Goal: Information Seeking & Learning: Learn about a topic

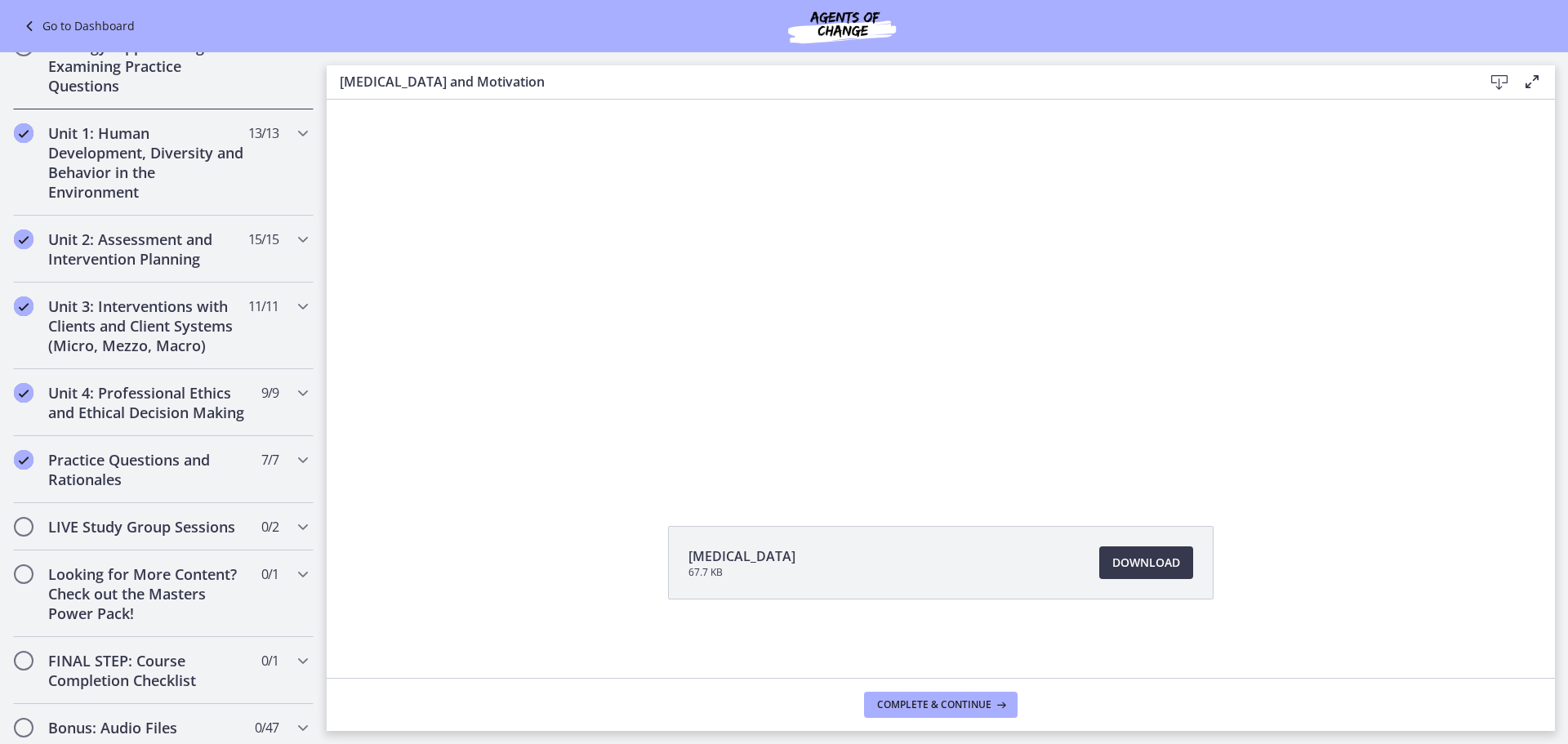
scroll to position [980, 0]
click at [293, 583] on icon "Chapters" at bounding box center [302, 573] width 20 height 20
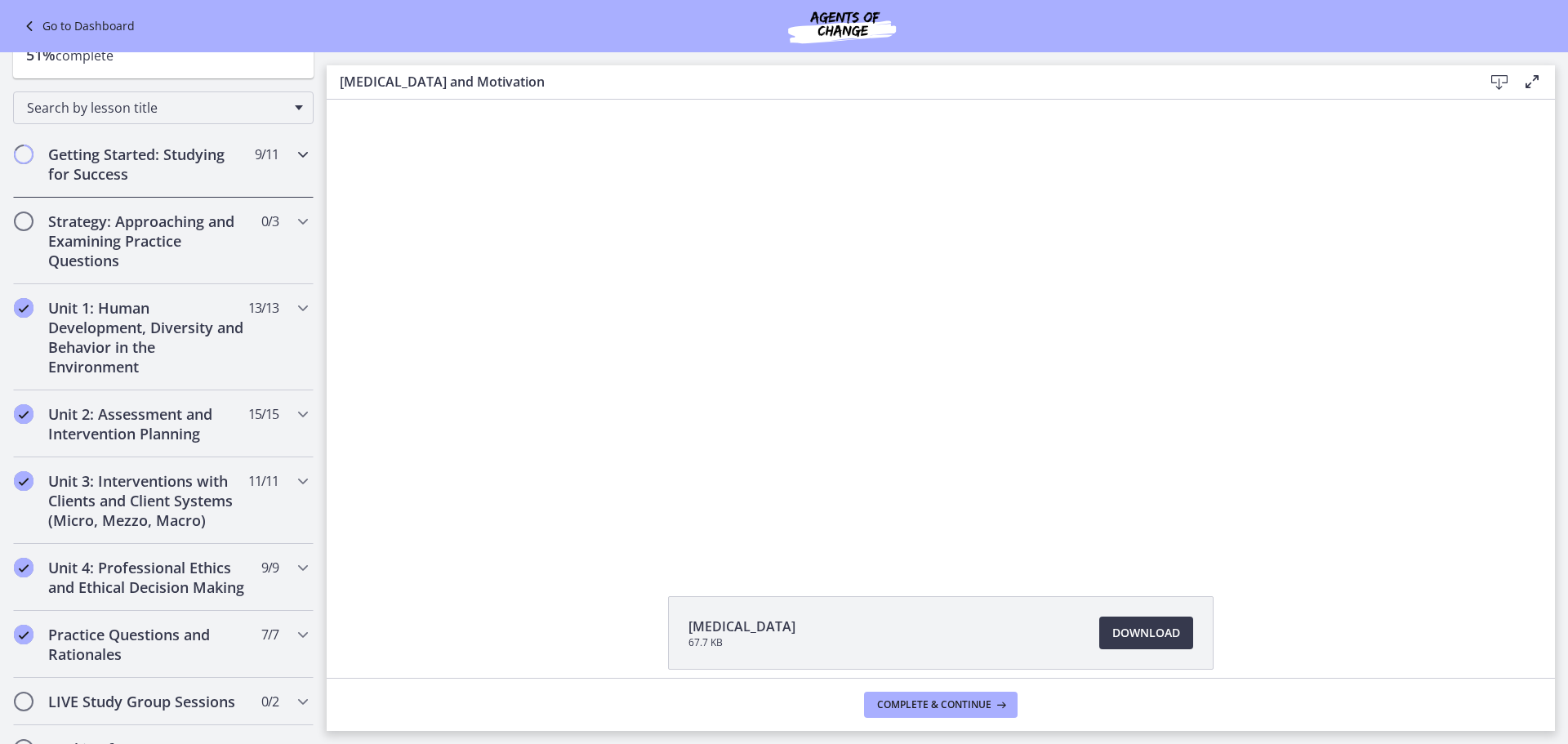
scroll to position [163, 0]
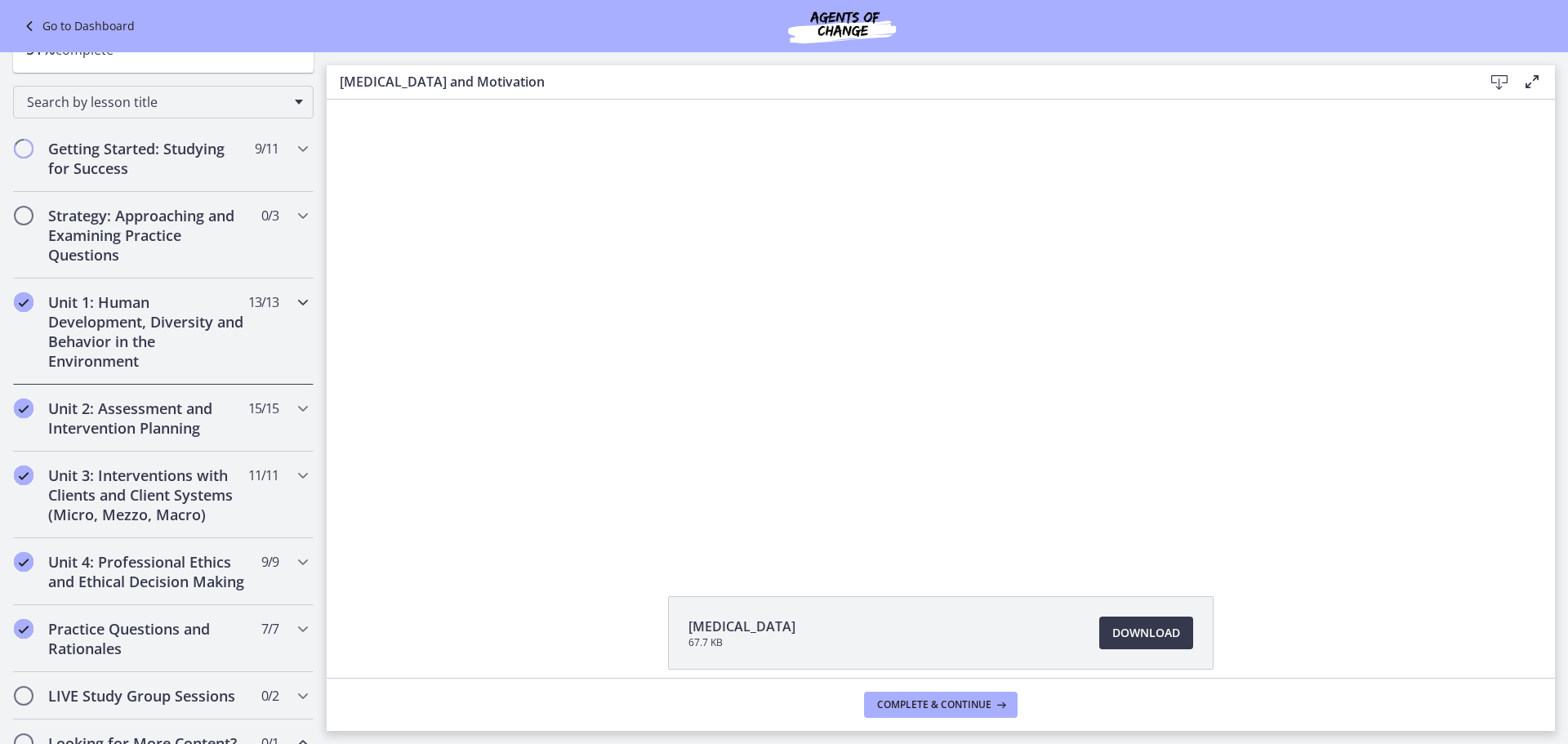
click at [293, 299] on icon "Chapters" at bounding box center [302, 302] width 20 height 20
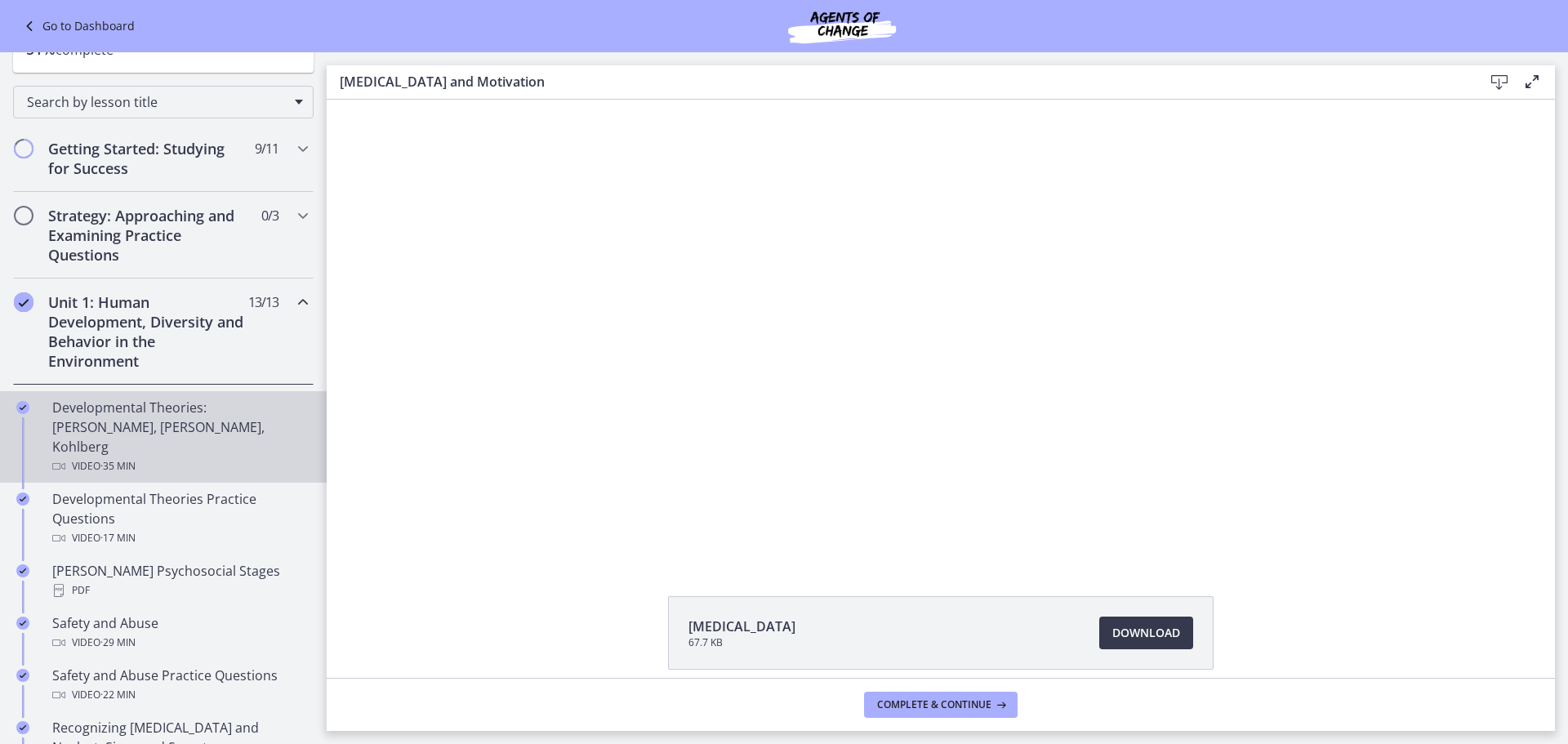
click at [200, 420] on div "Developmental Theories: [PERSON_NAME], [PERSON_NAME], Kohlberg Video · 35 min" at bounding box center [179, 437] width 255 height 78
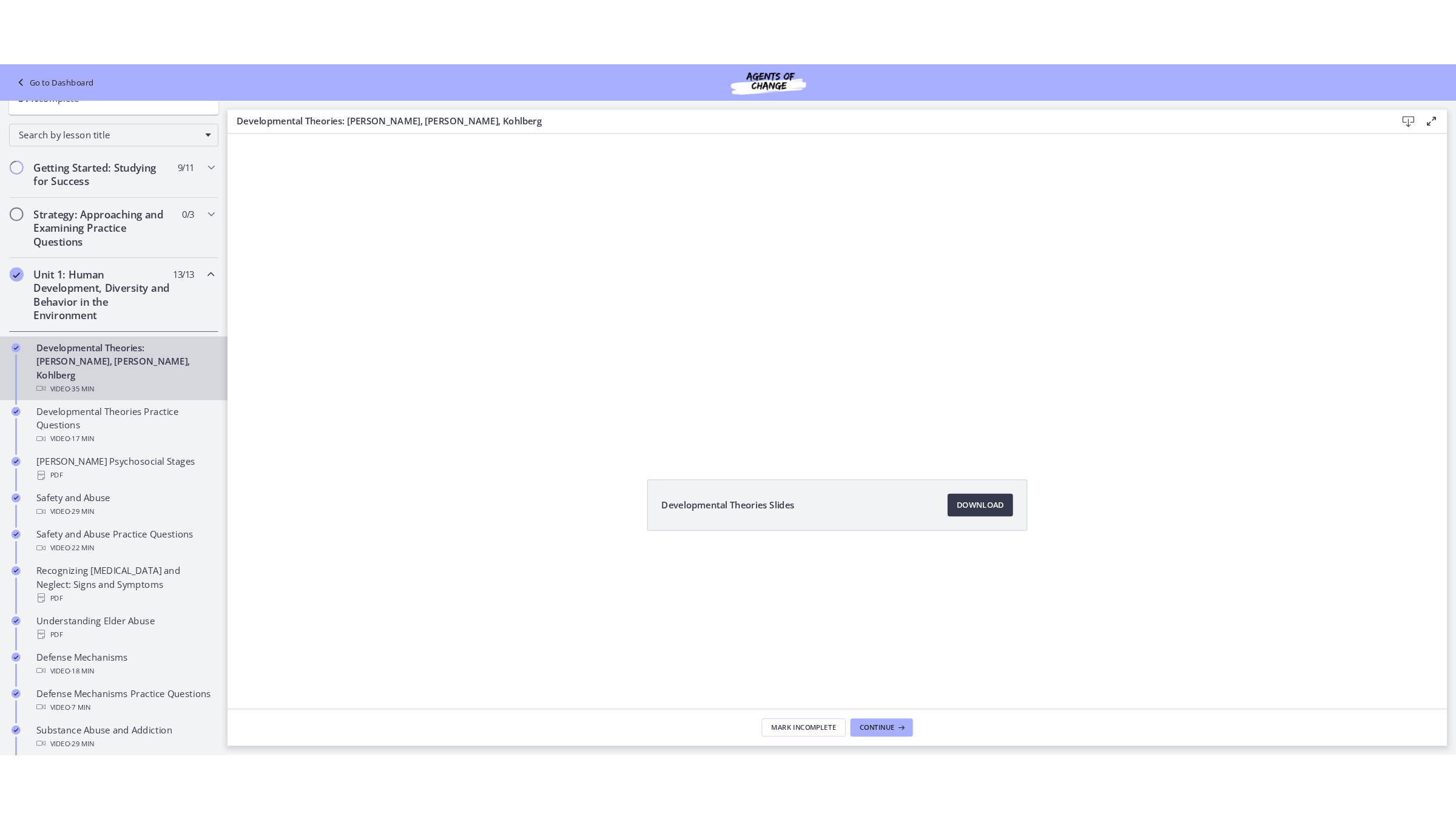
scroll to position [121, 0]
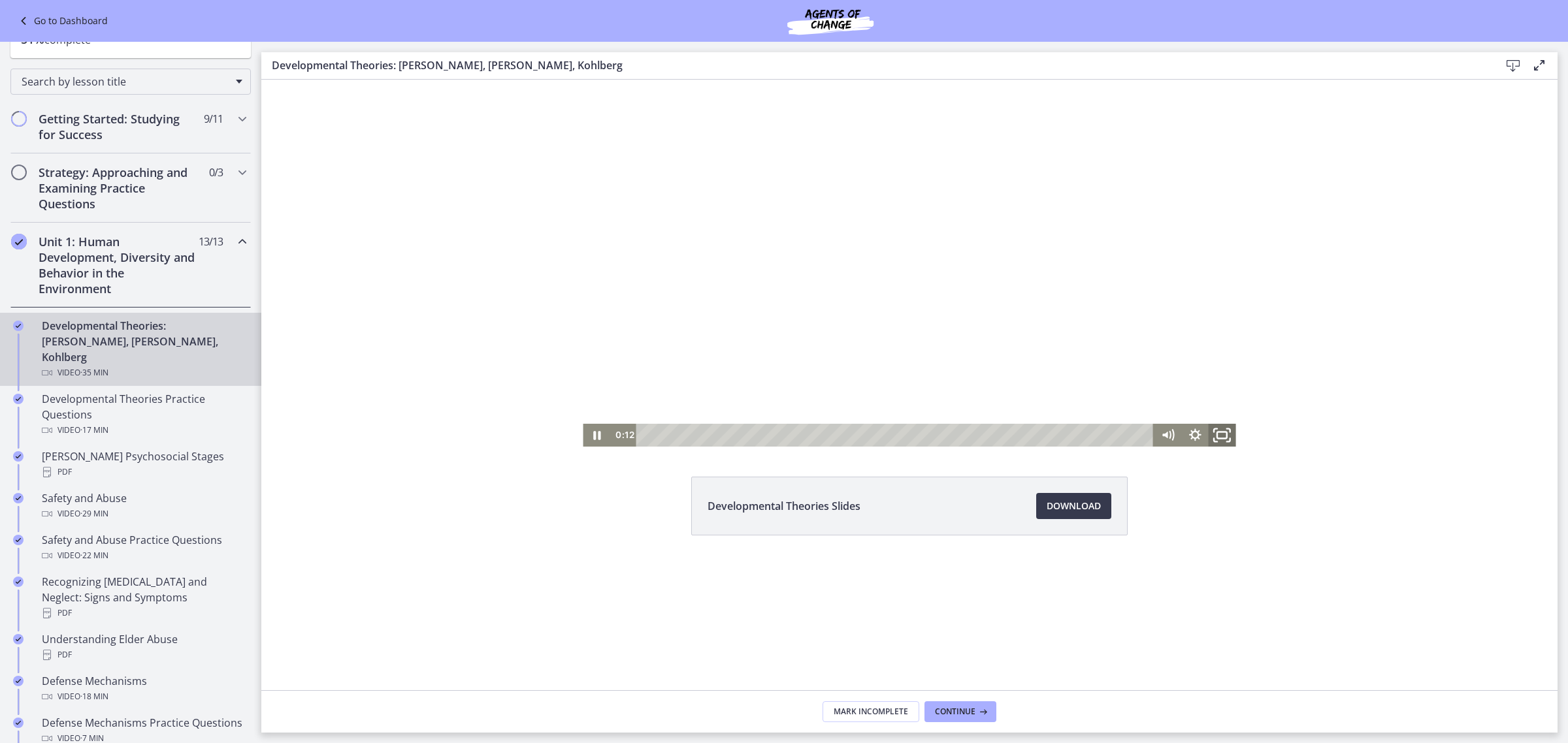
click at [1216, 433] on icon "Fullscreen" at bounding box center [1222, 435] width 33 height 28
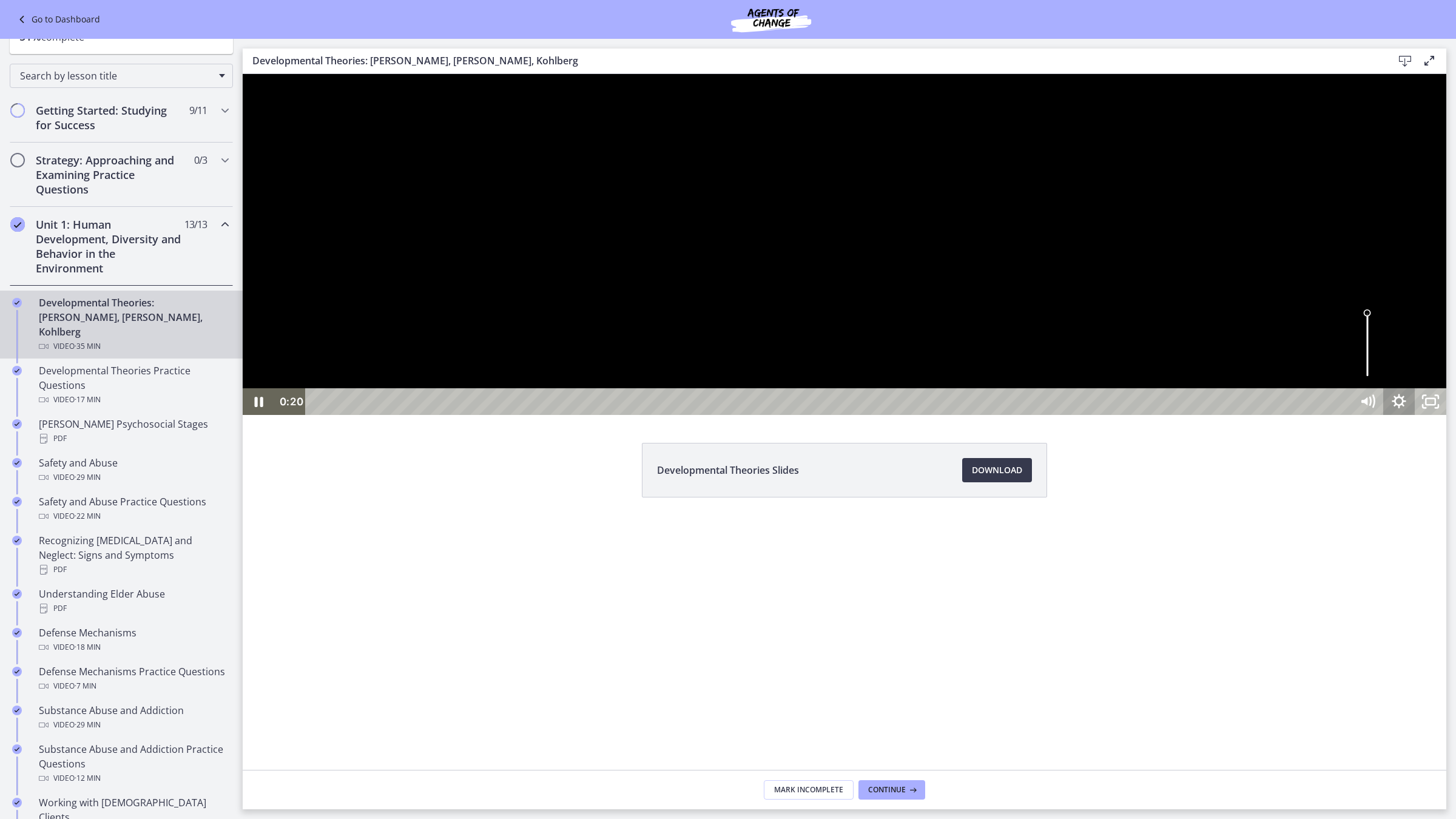
click at [1164, 415] on icon "Show settings menu" at bounding box center [1398, 401] width 32 height 27
click at [1164, 415] on div at bounding box center [844, 245] width 1203 height 341
click at [256, 407] on icon "Play Video" at bounding box center [258, 402] width 8 height 11
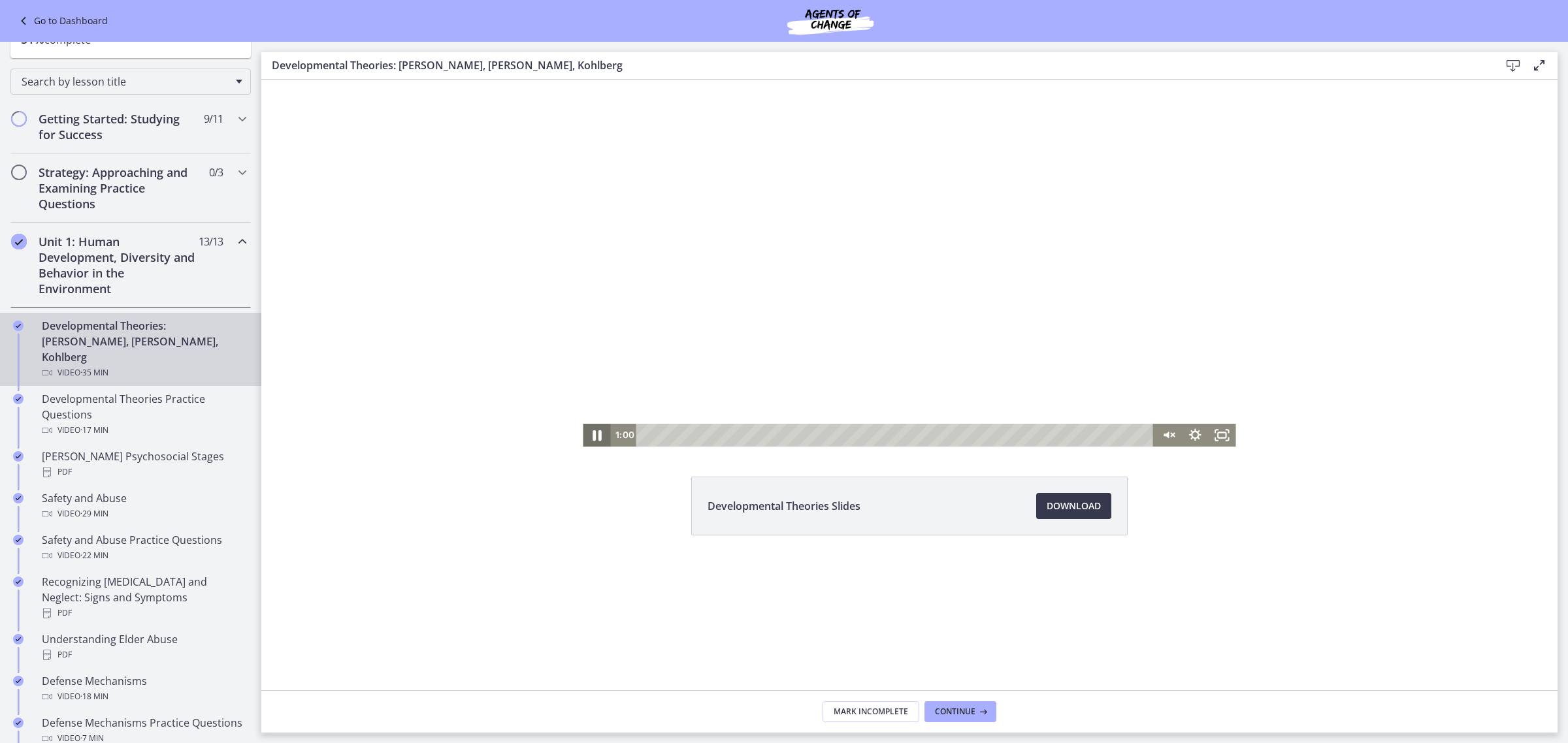
drag, startPoint x: 596, startPoint y: 433, endPoint x: 1094, endPoint y: 708, distance: 568.9
click at [596, 433] on icon "Pause" at bounding box center [596, 435] width 33 height 28
click at [1222, 432] on rect "Fullscreen" at bounding box center [1222, 435] width 10 height 7
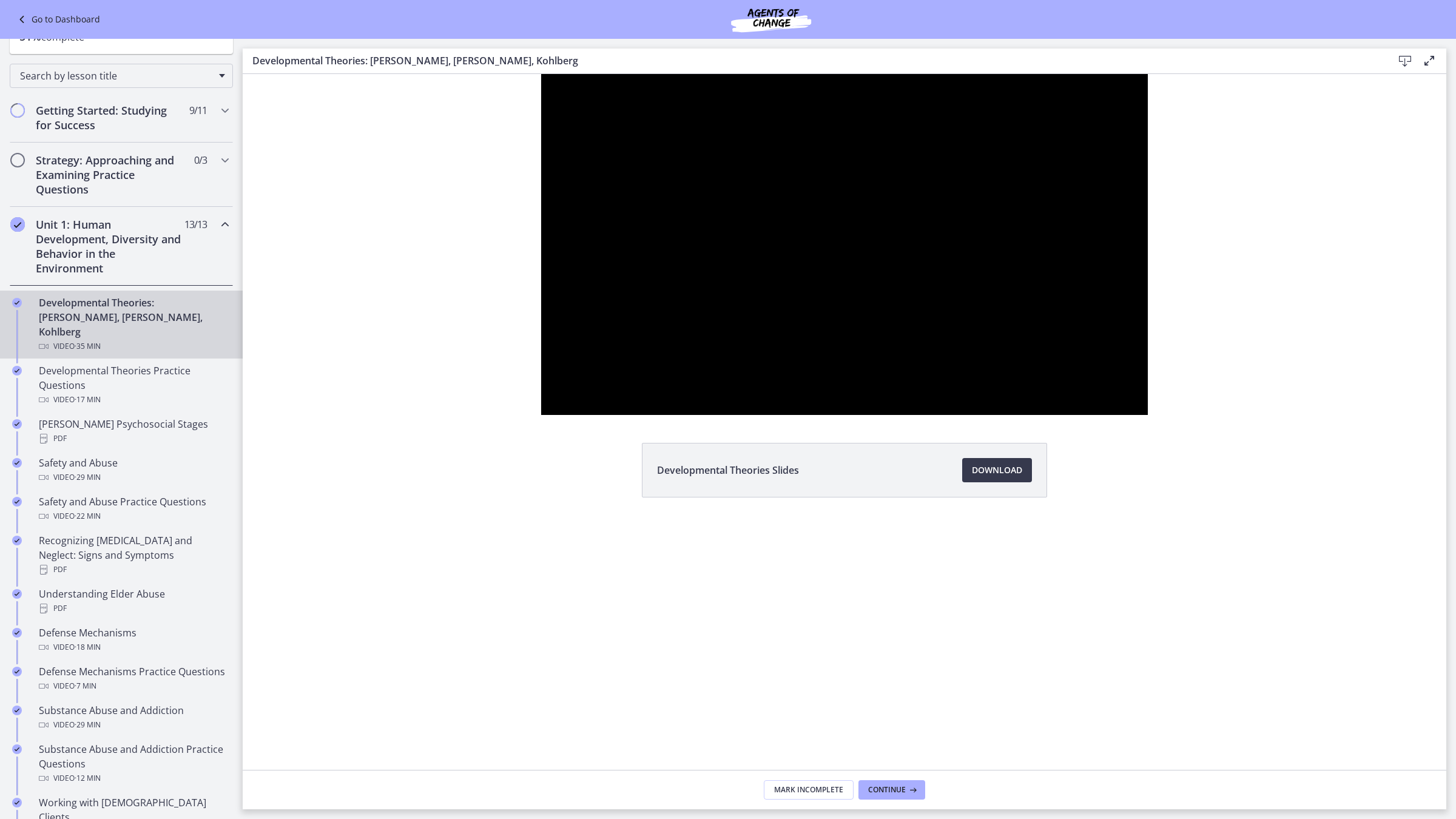
click at [1116, 388] on button "Unfullscreen" at bounding box center [1132, 401] width 32 height 27
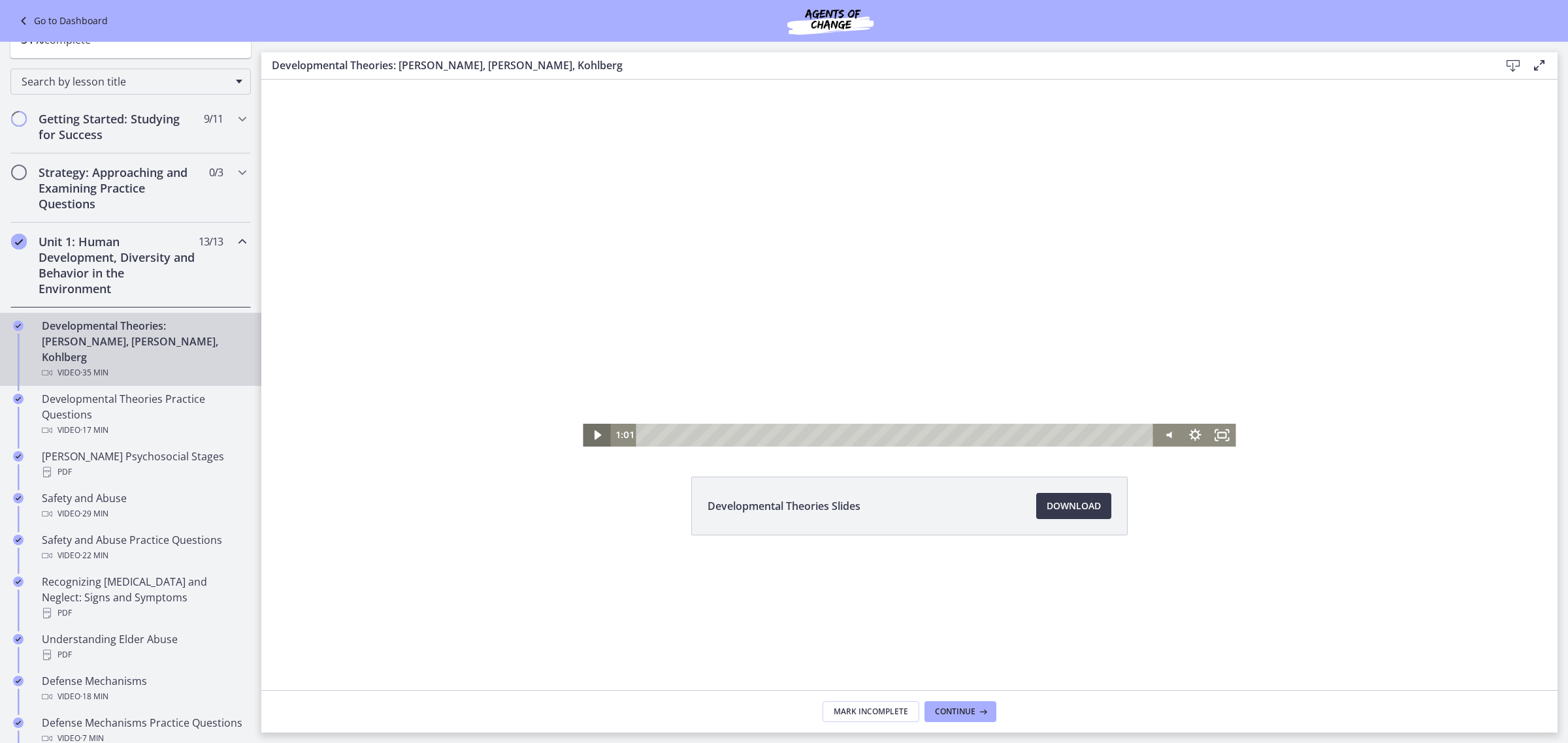
click at [596, 436] on icon "Play Video" at bounding box center [598, 435] width 7 height 10
click at [1219, 436] on icon "Fullscreen" at bounding box center [1222, 435] width 33 height 28
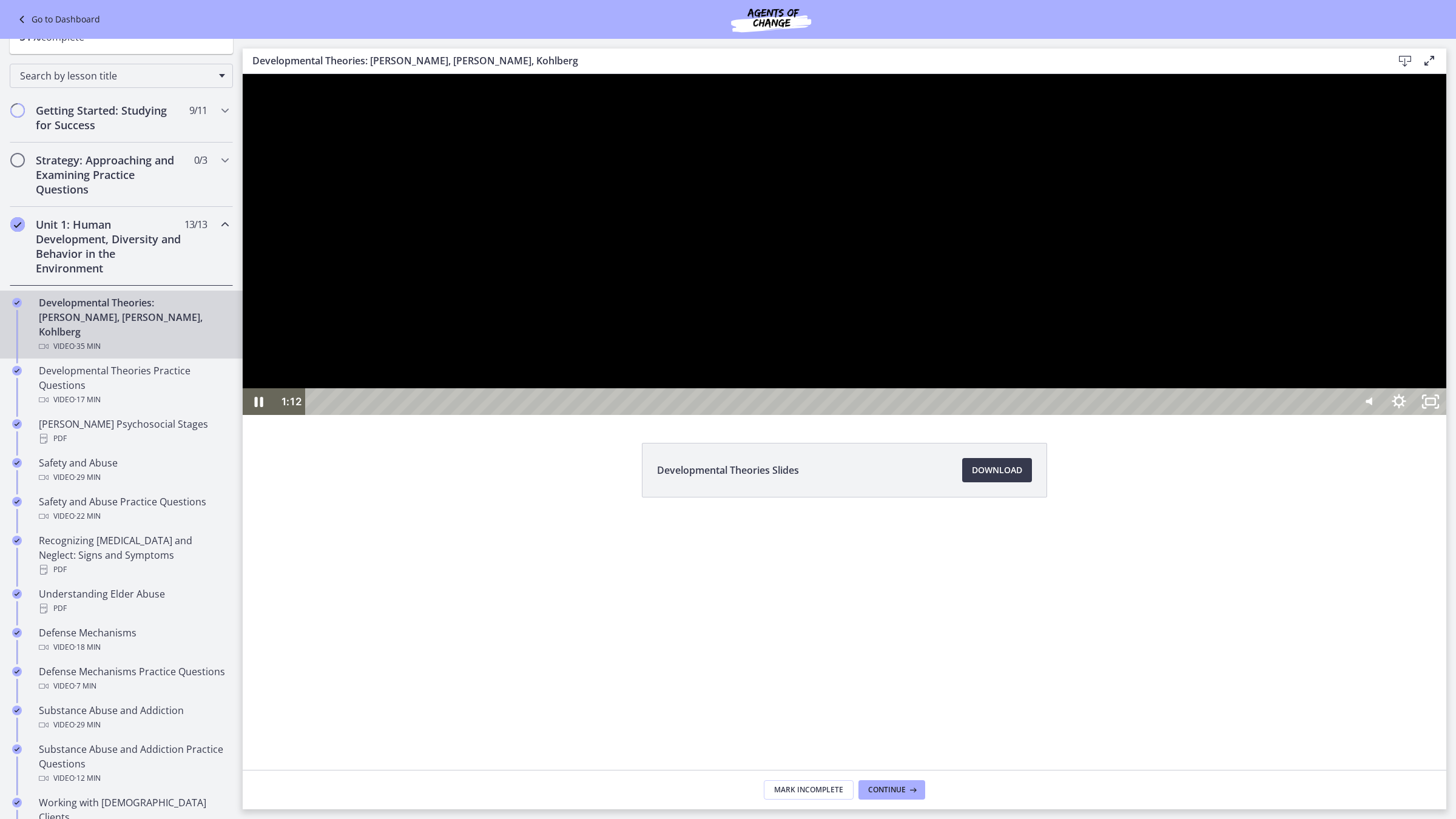
click at [503, 415] on div at bounding box center [844, 245] width 1203 height 341
click at [1164, 415] on icon "Show settings menu" at bounding box center [1398, 401] width 32 height 27
click at [1164, 415] on icon "Unfullscreen" at bounding box center [1430, 401] width 32 height 27
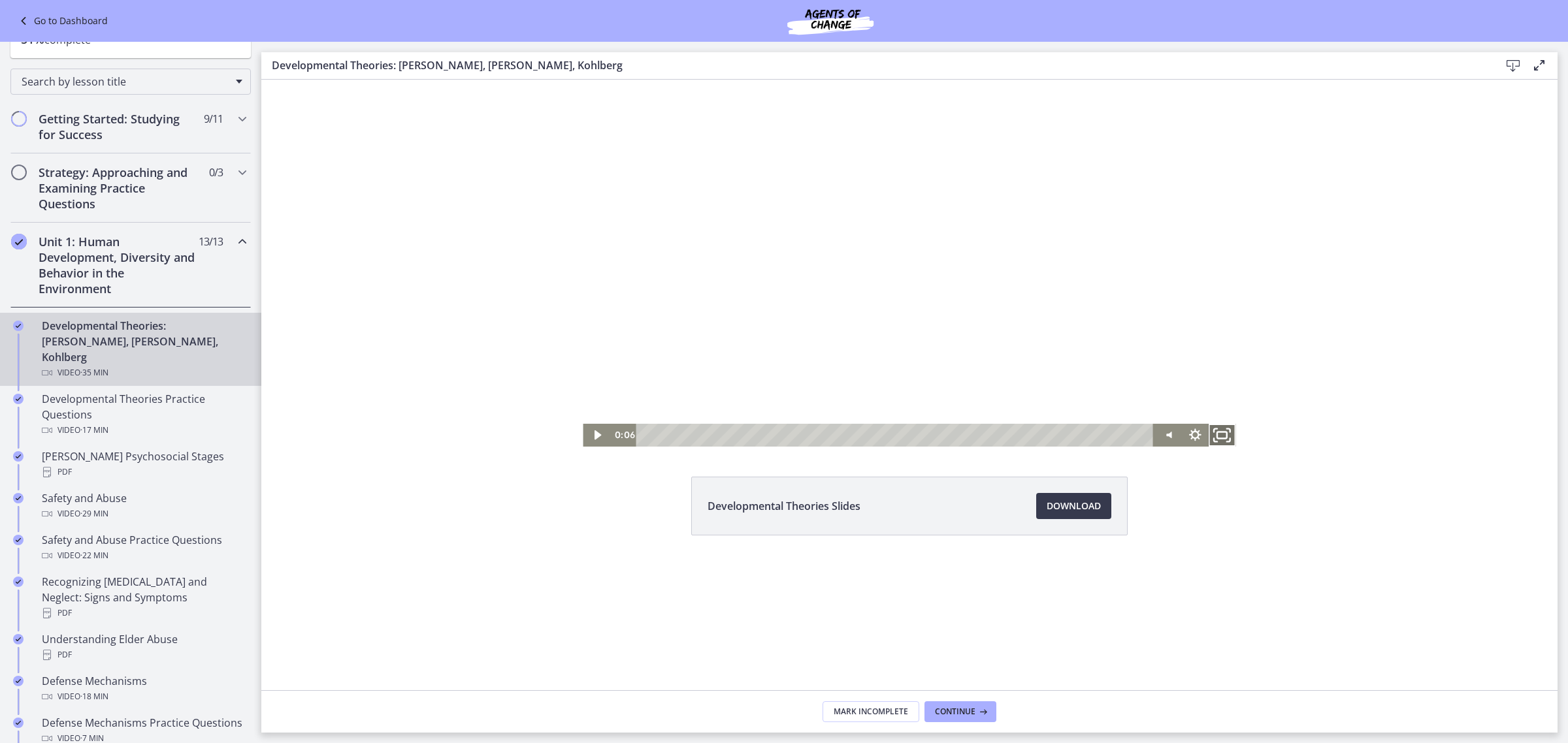
click at [1220, 429] on icon "Fullscreen" at bounding box center [1222, 435] width 33 height 28
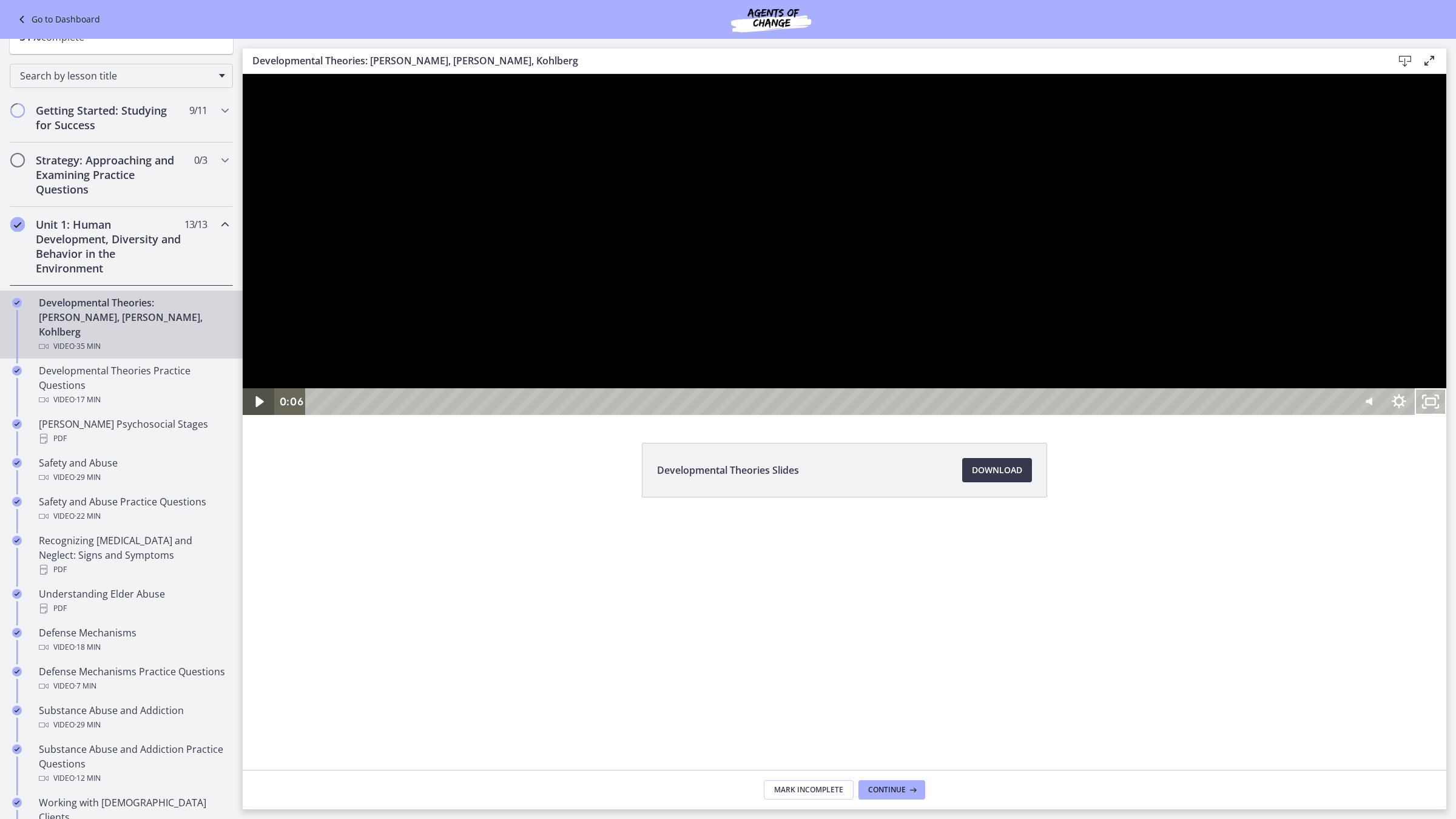
click at [255, 415] on icon "Play Video" at bounding box center [260, 401] width 32 height 27
click at [262, 408] on icon "Pause" at bounding box center [258, 403] width 10 height 12
click at [1087, 415] on div "20:56" at bounding box center [830, 401] width 1027 height 27
click at [259, 407] on icon "Play Video" at bounding box center [258, 402] width 8 height 11
click at [1071, 415] on div "20:31" at bounding box center [830, 401] width 1027 height 27
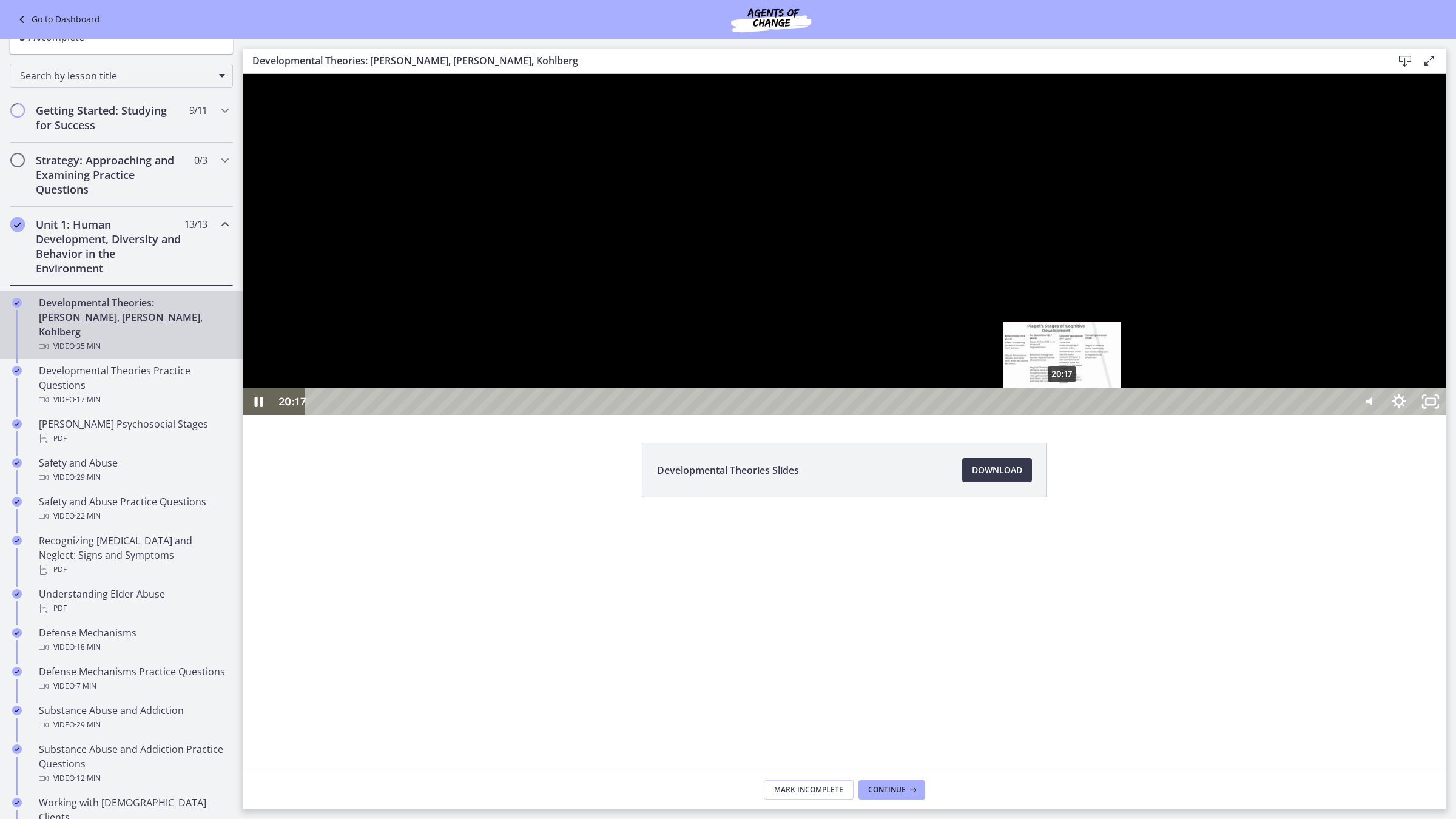
click at [1062, 415] on div "20:17" at bounding box center [830, 401] width 1027 height 27
click at [1091, 415] on div "21:03" at bounding box center [830, 401] width 1027 height 27
click at [1102, 415] on div "21:22" at bounding box center [830, 401] width 1027 height 27
click at [1135, 415] on div "22:17" at bounding box center [830, 401] width 1027 height 27
click at [1122, 415] on div "21:55" at bounding box center [830, 401] width 1027 height 27
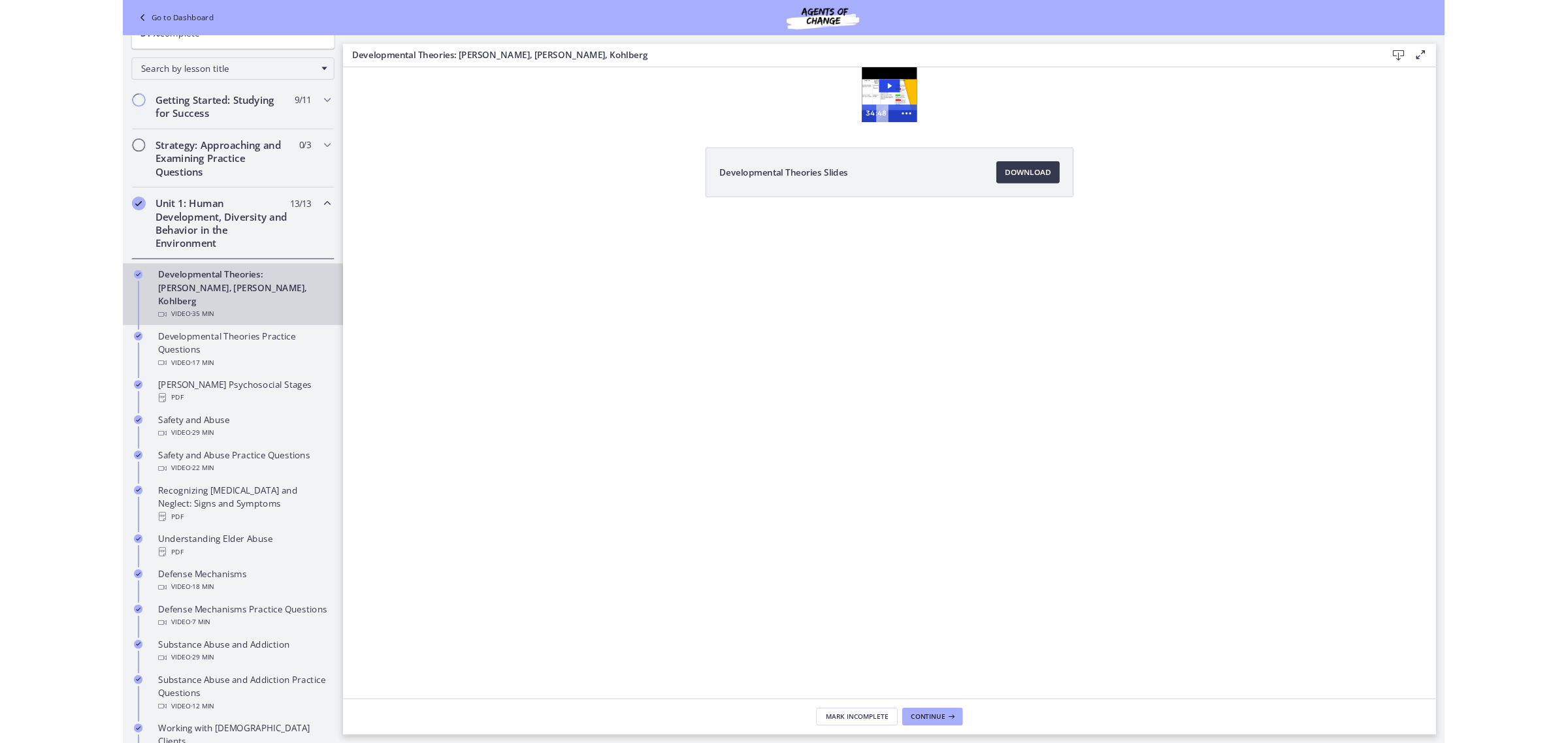
scroll to position [0, 0]
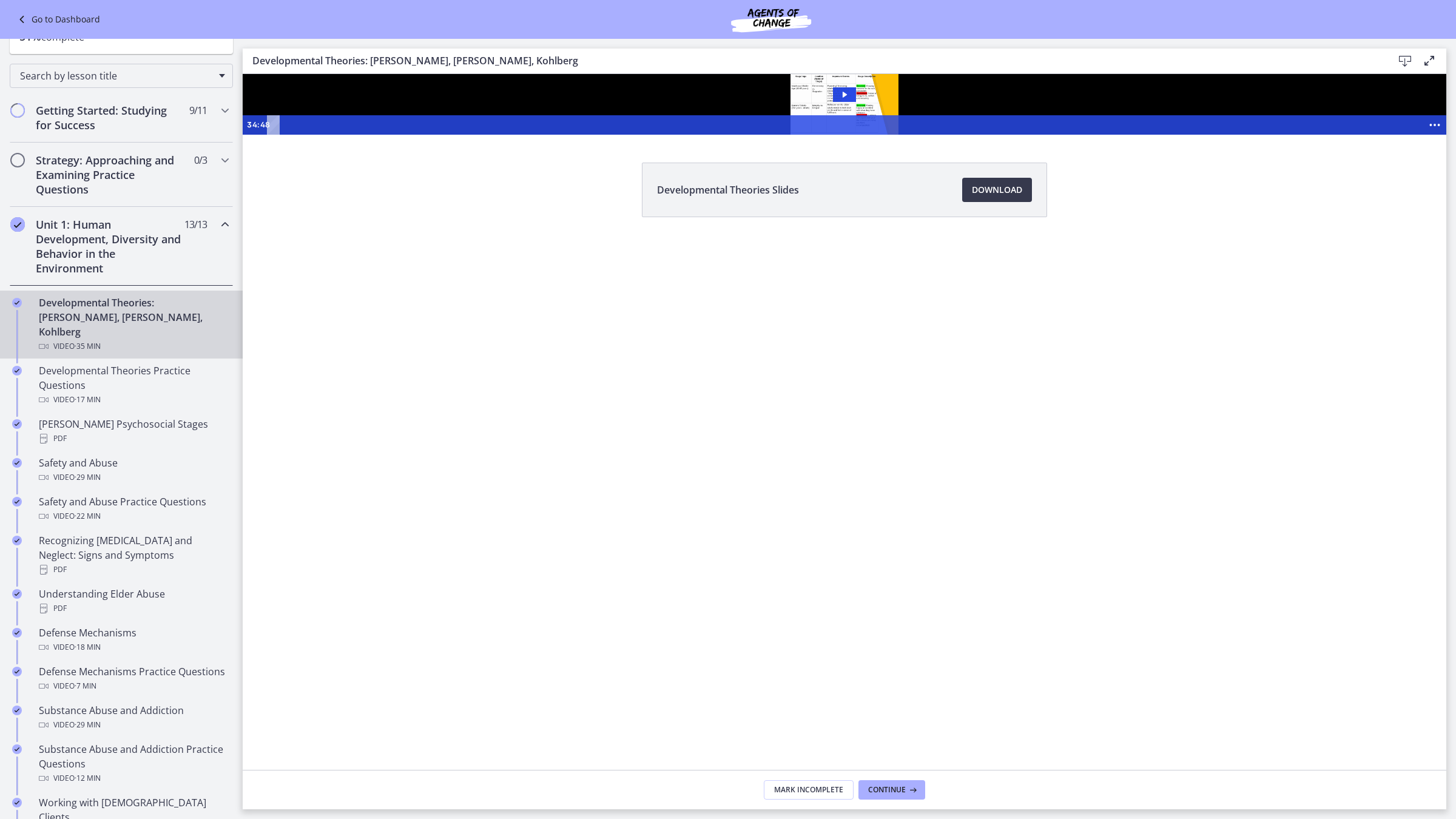
click at [954, 134] on div "34:48" at bounding box center [832, 125] width 1180 height 19
click at [944, 134] on div "Click for sound @keyframes VOLUME_SMALL_WAVE_FLASH { 0% { opacity: 0; } 33% { o…" at bounding box center [844, 105] width 1203 height 61
click at [975, 134] on img at bounding box center [844, 105] width 1203 height 61
click at [974, 134] on div at bounding box center [844, 105] width 1203 height 61
click at [1164, 136] on icon "Show more buttons" at bounding box center [1435, 125] width 28 height 23
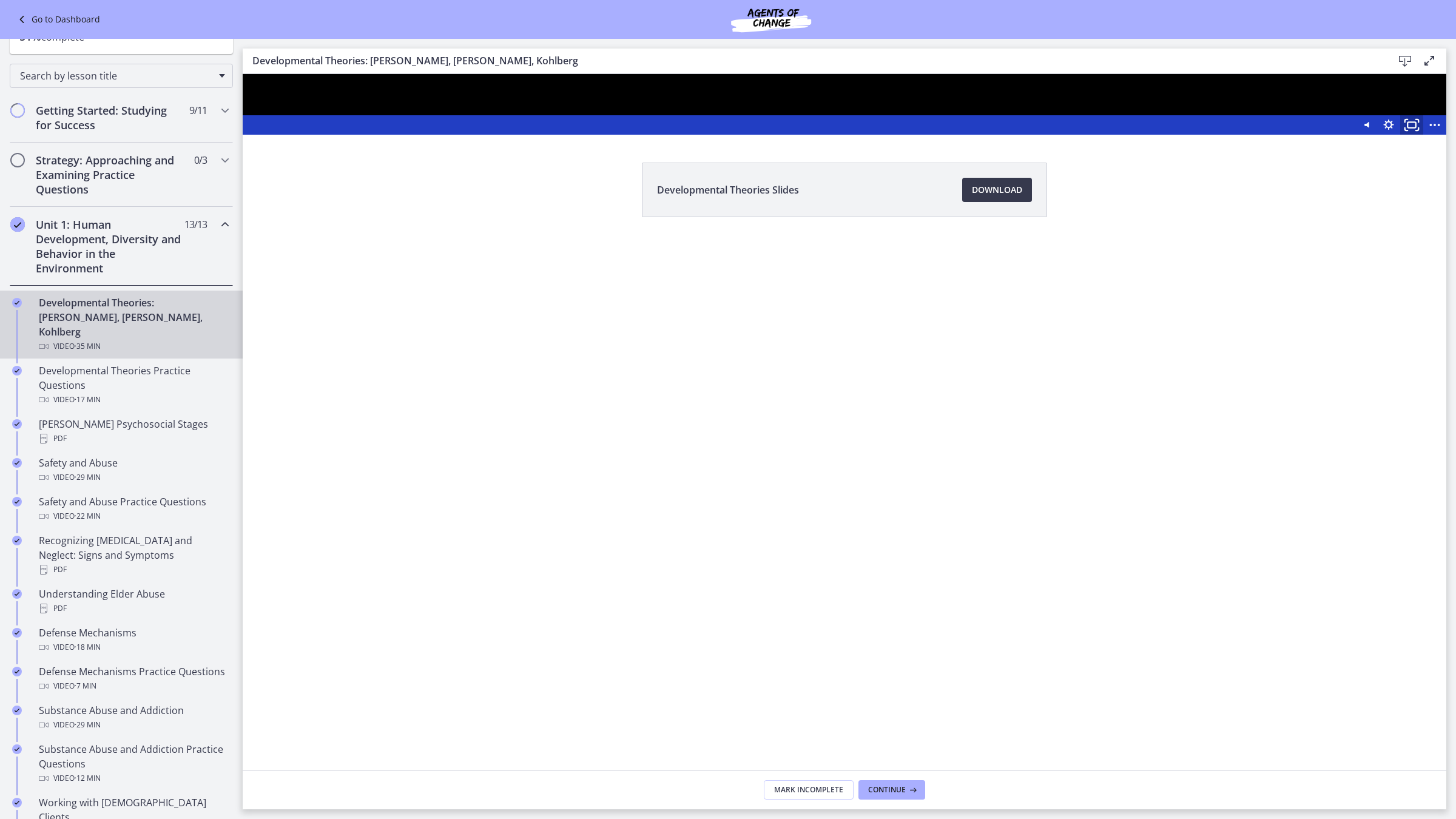
click at [1164, 136] on icon "Fullscreen" at bounding box center [1411, 125] width 28 height 23
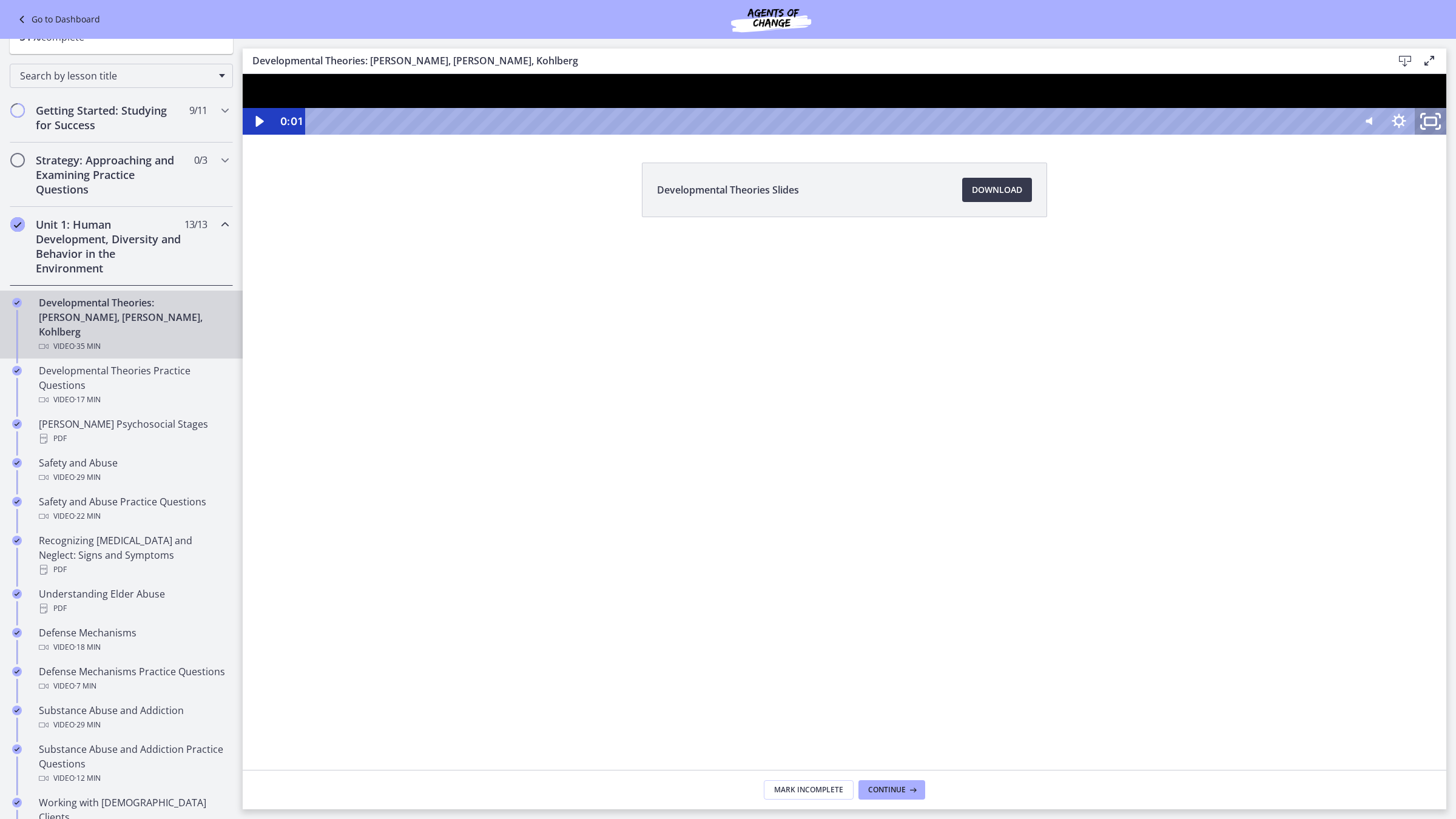
click at [1164, 138] on icon "Unfullscreen" at bounding box center [1430, 121] width 37 height 32
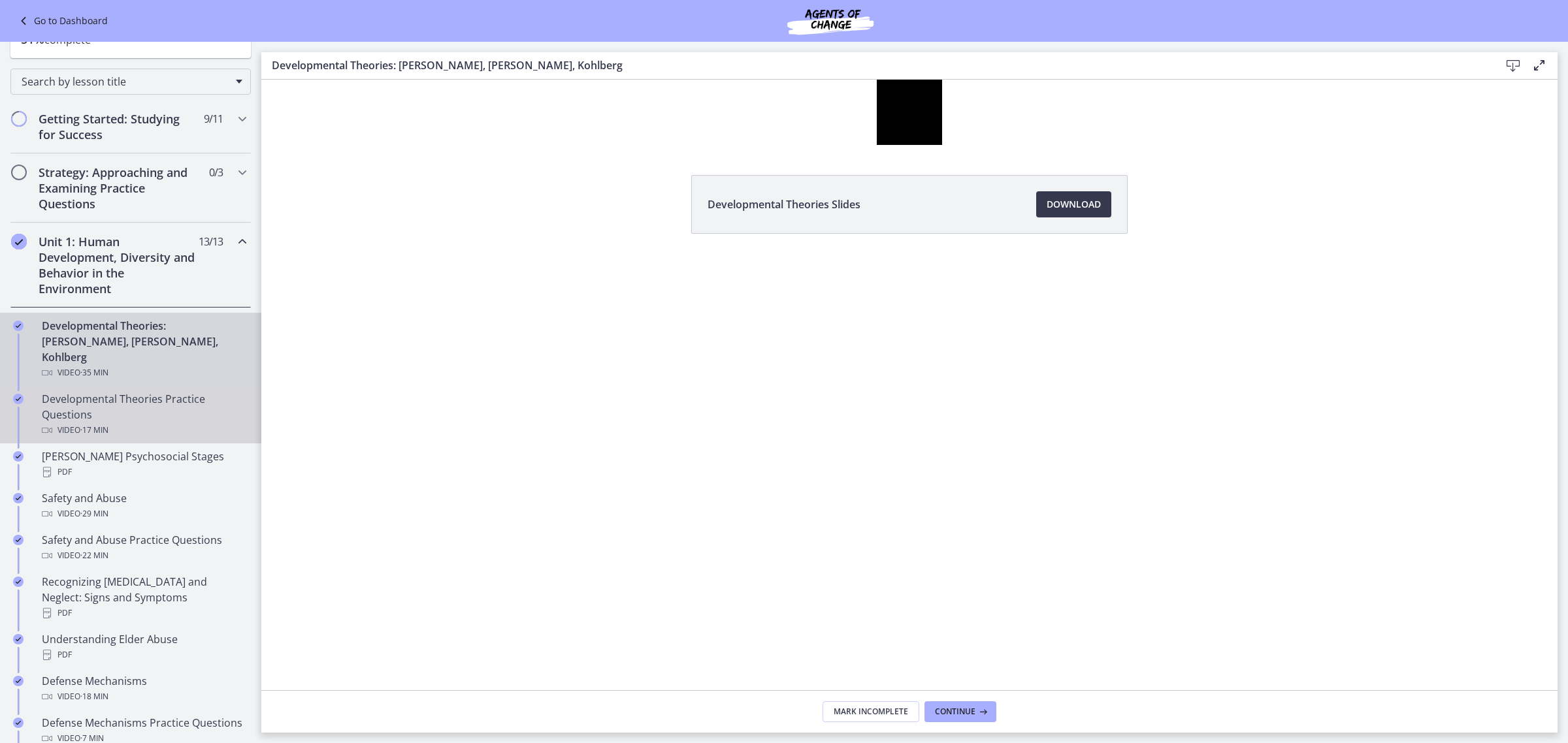
click at [172, 392] on div "Developmental Theories Practice Questions Video · 17 min" at bounding box center [143, 414] width 204 height 47
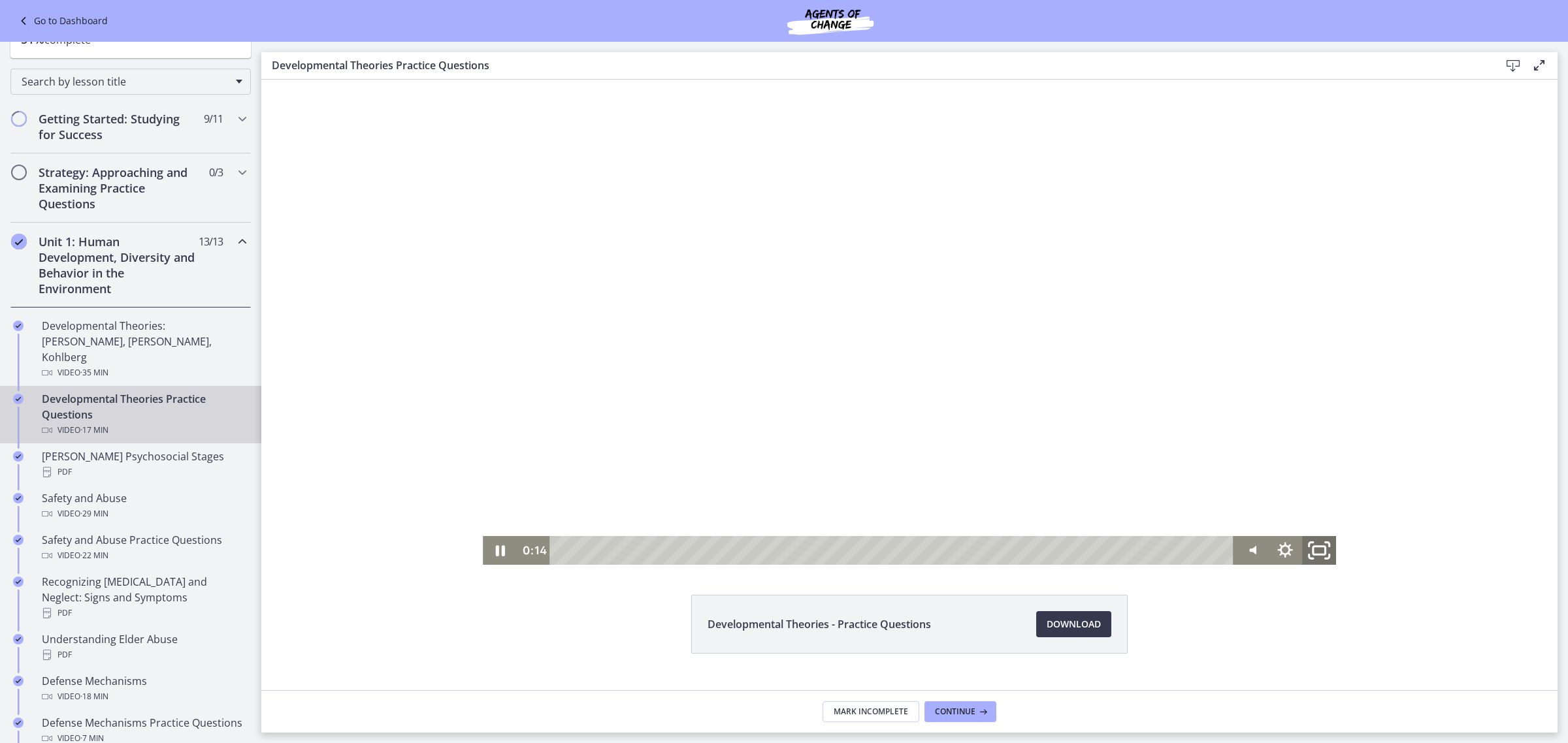
click at [1254, 545] on icon "Fullscreen" at bounding box center [1319, 551] width 40 height 34
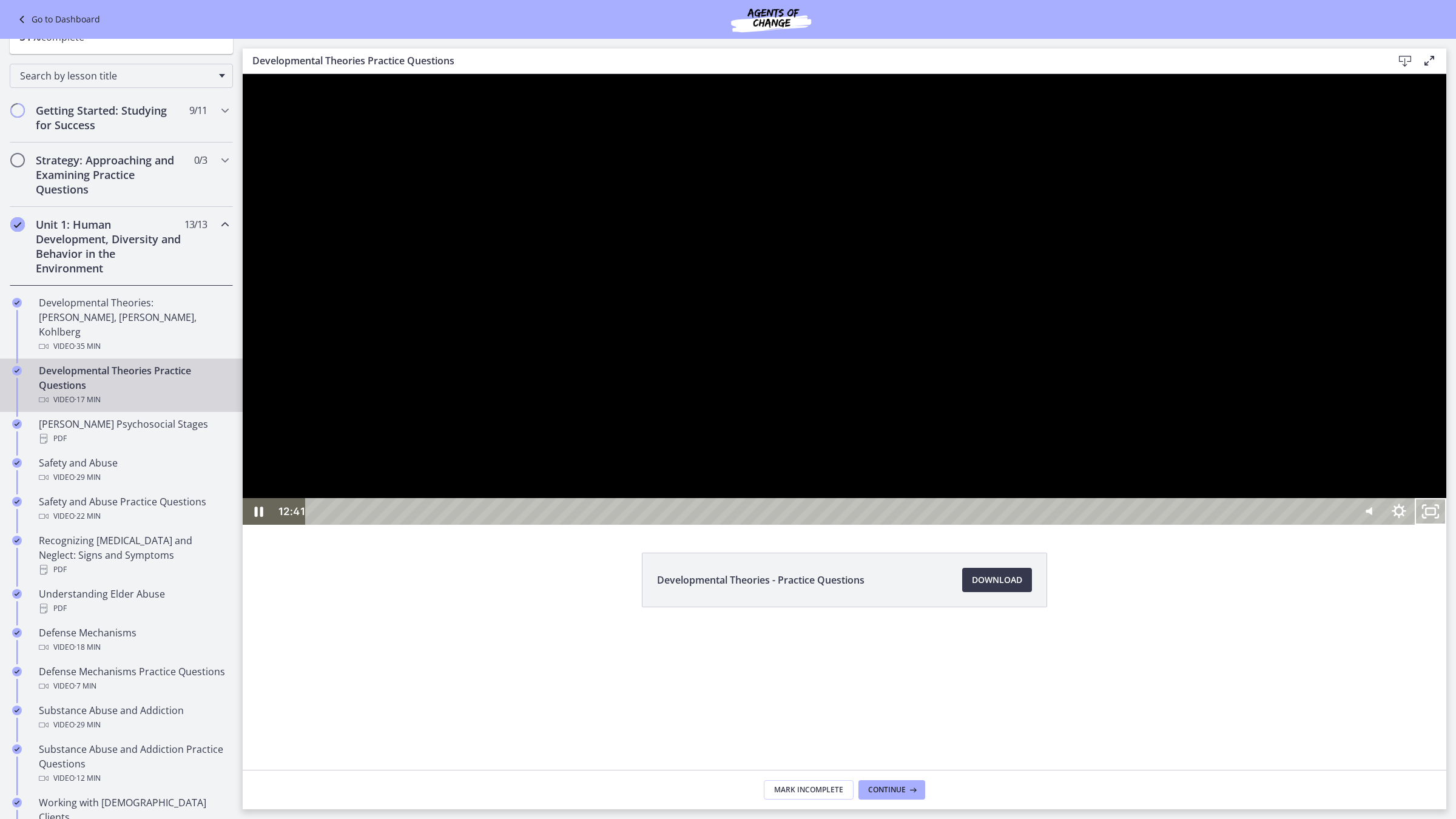
click at [373, 263] on div at bounding box center [844, 299] width 1203 height 450
click at [256, 518] on icon "Play Video" at bounding box center [260, 511] width 10 height 13
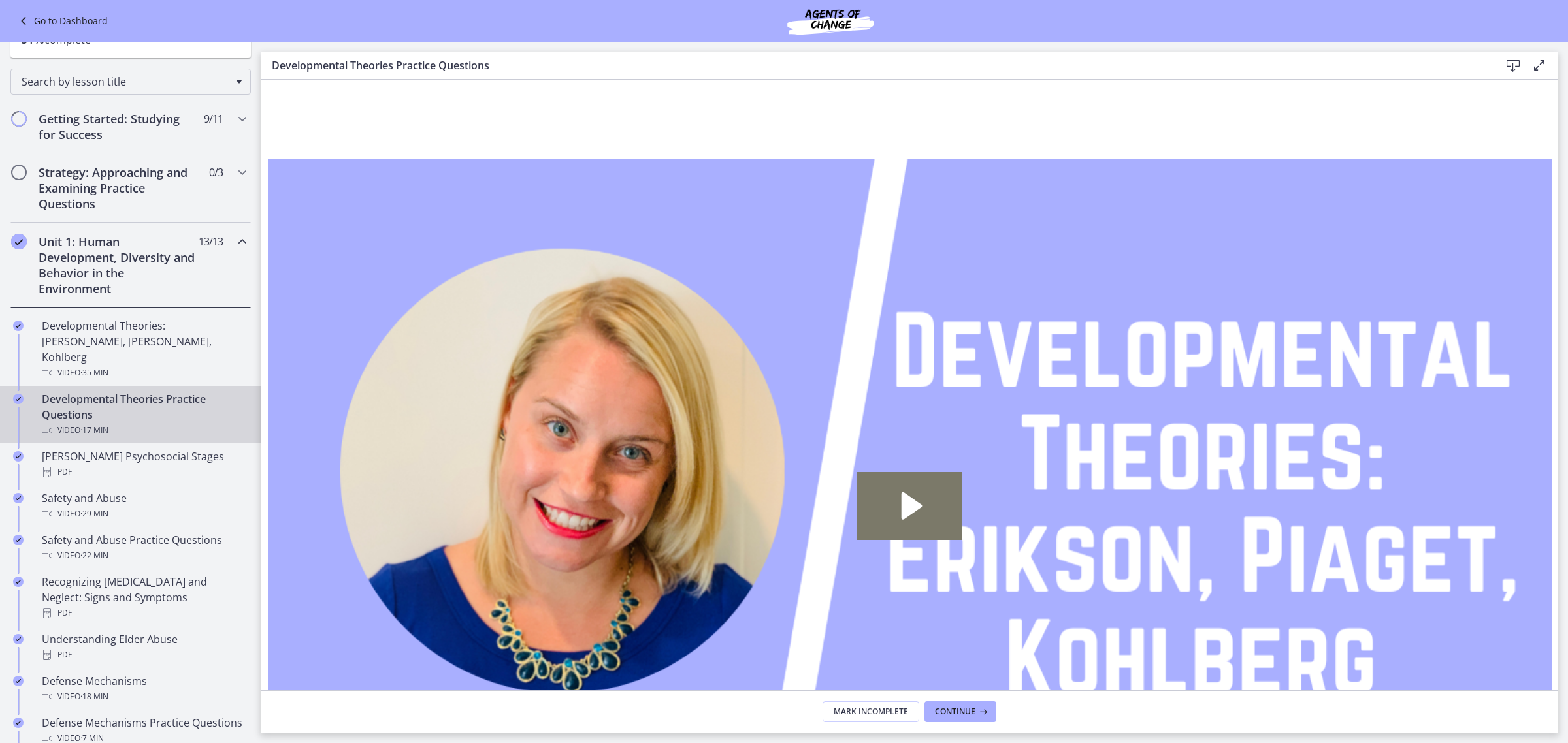
click at [220, 391] on div "Developmental Theories Practice Questions Video · 17 min" at bounding box center [143, 414] width 204 height 47
click at [961, 594] on span "Continue" at bounding box center [955, 712] width 40 height 10
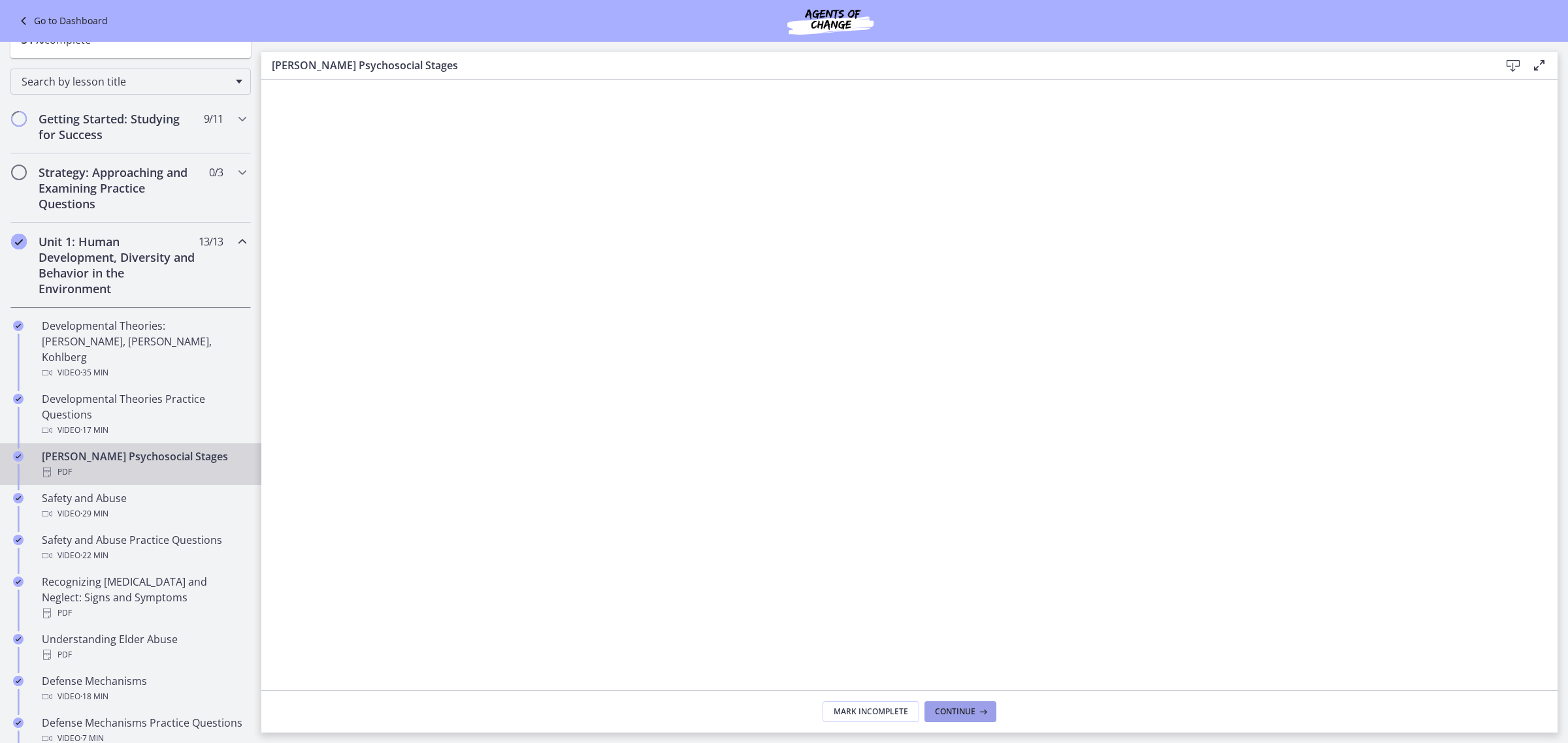
click at [952, 594] on span "Continue" at bounding box center [955, 712] width 40 height 10
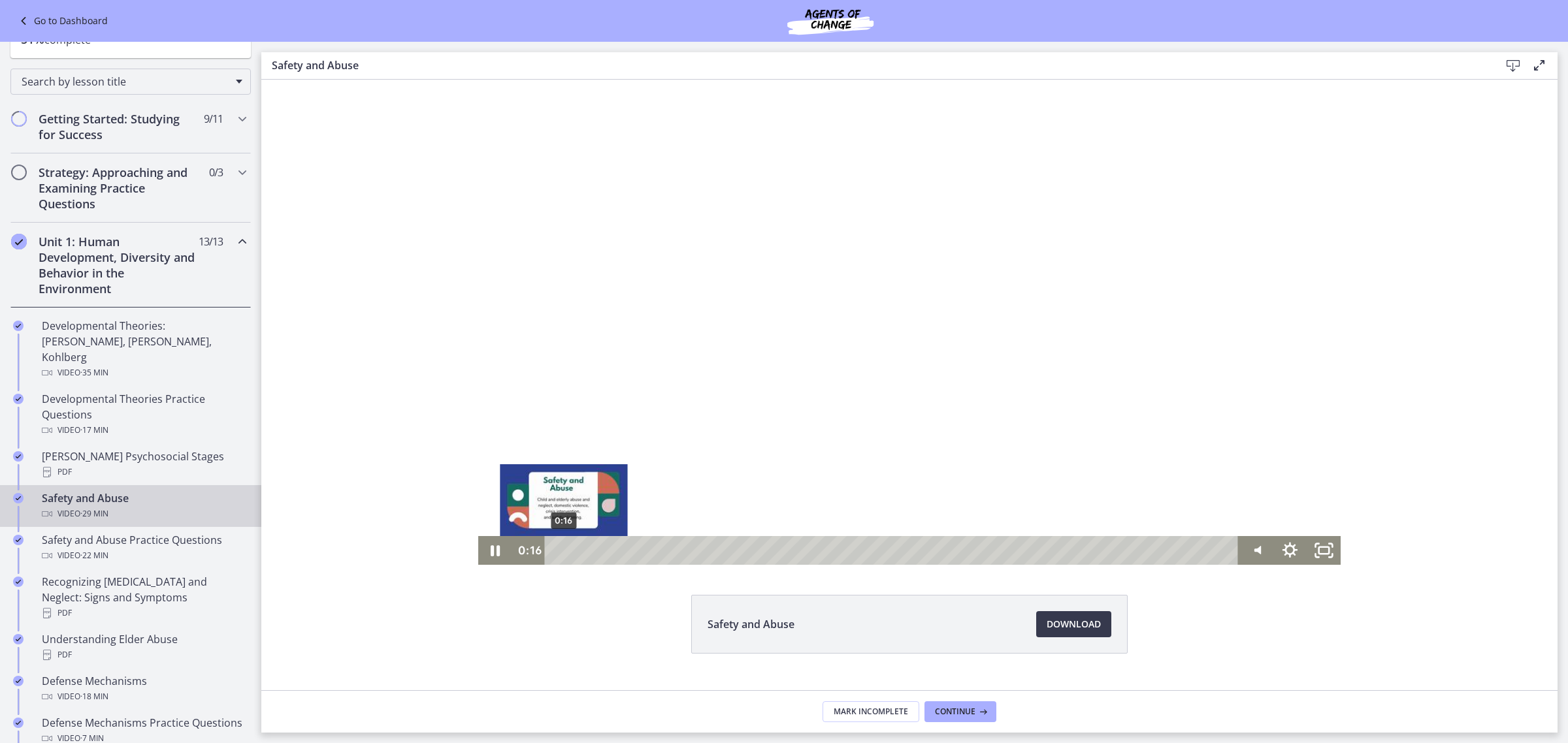
click at [557, 546] on div "0:16" at bounding box center [893, 551] width 672 height 29
click at [1254, 545] on icon "Fullscreen" at bounding box center [1323, 551] width 40 height 34
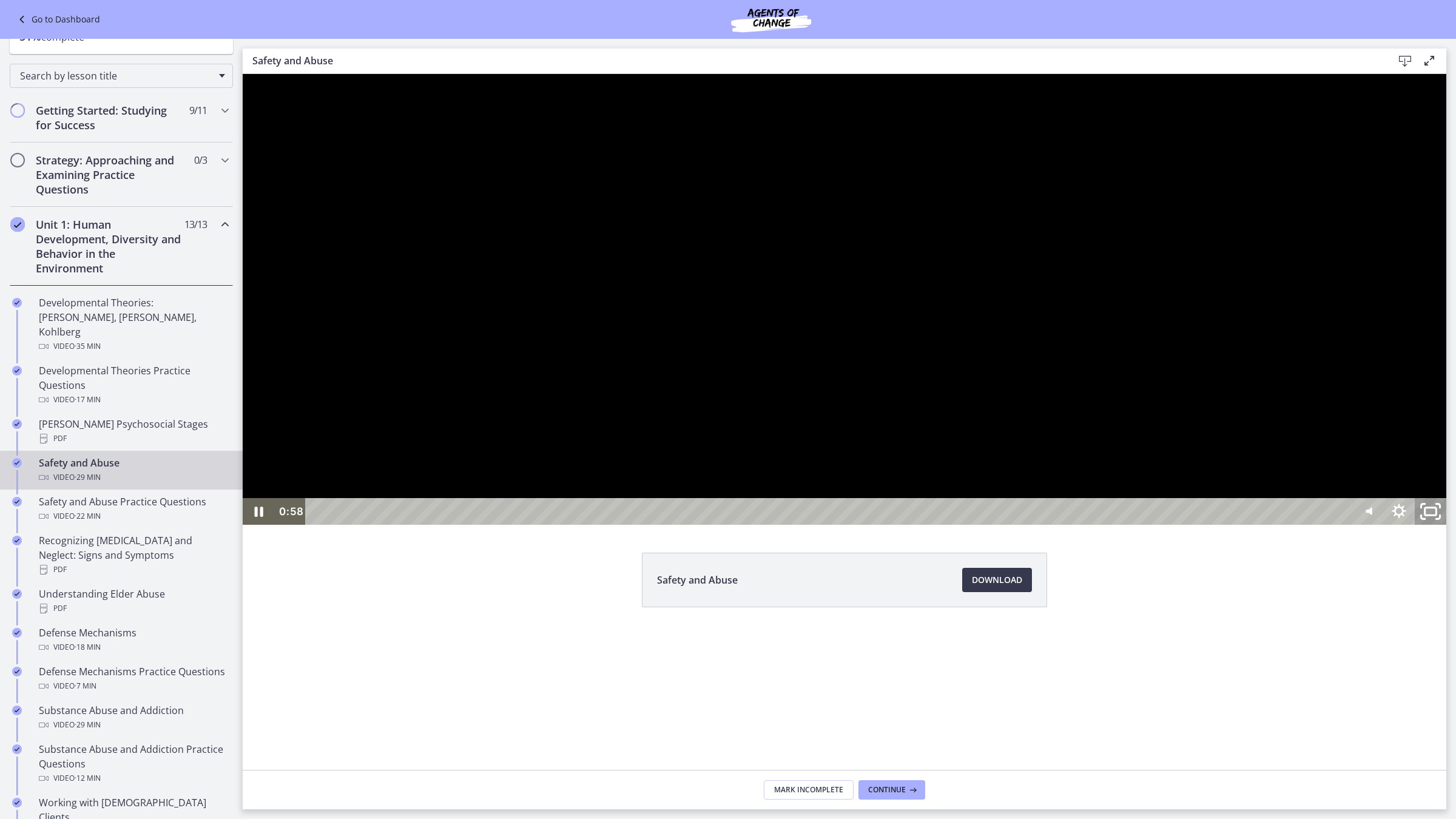
click at [1164, 527] on icon "Unfullscreen" at bounding box center [1430, 511] width 37 height 32
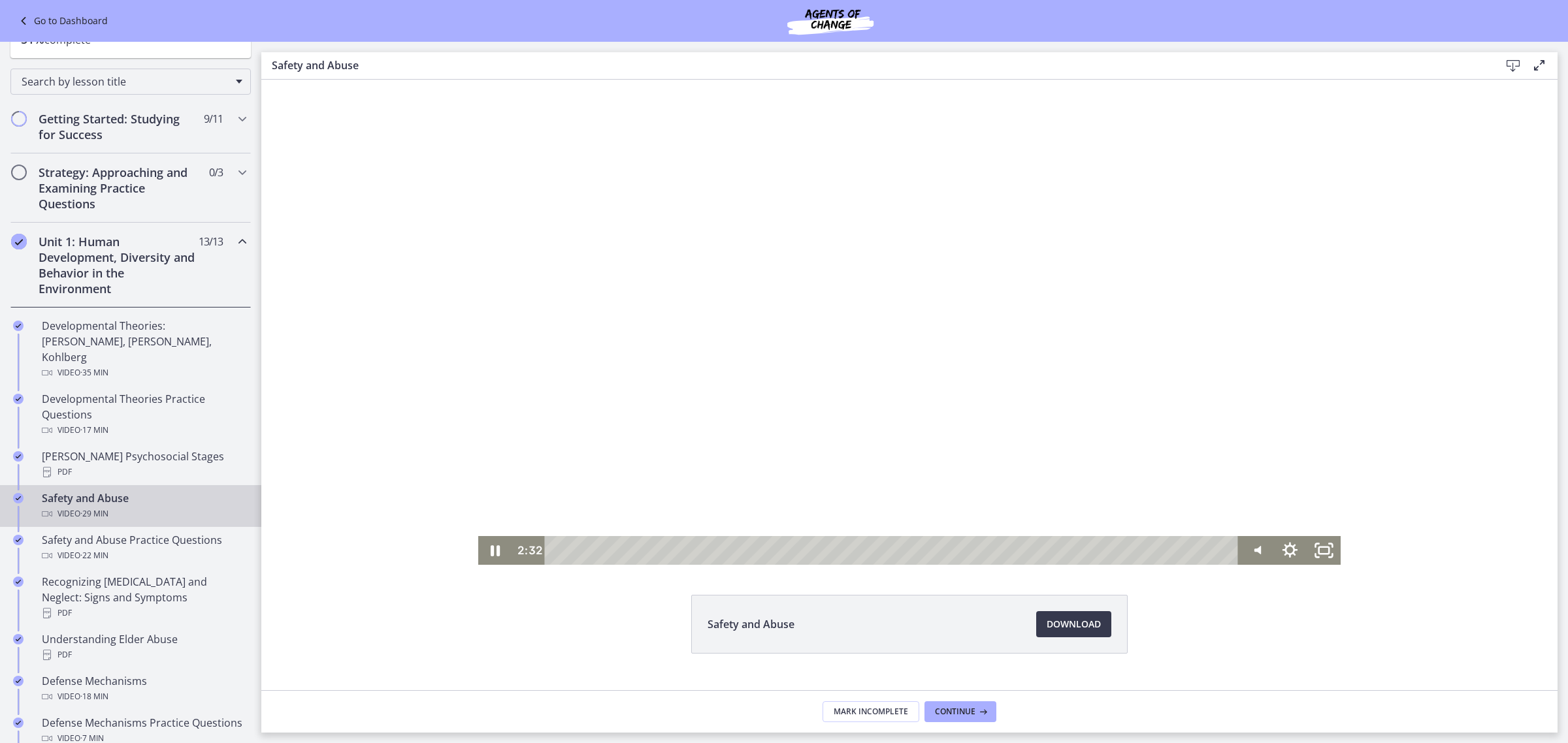
click at [1227, 594] on div "Safety and Abuse Download Opens in a new window" at bounding box center [909, 655] width 1296 height 122
click at [487, 551] on icon "Pause" at bounding box center [494, 551] width 40 height 34
click at [1254, 542] on icon "Fullscreen" at bounding box center [1323, 551] width 40 height 34
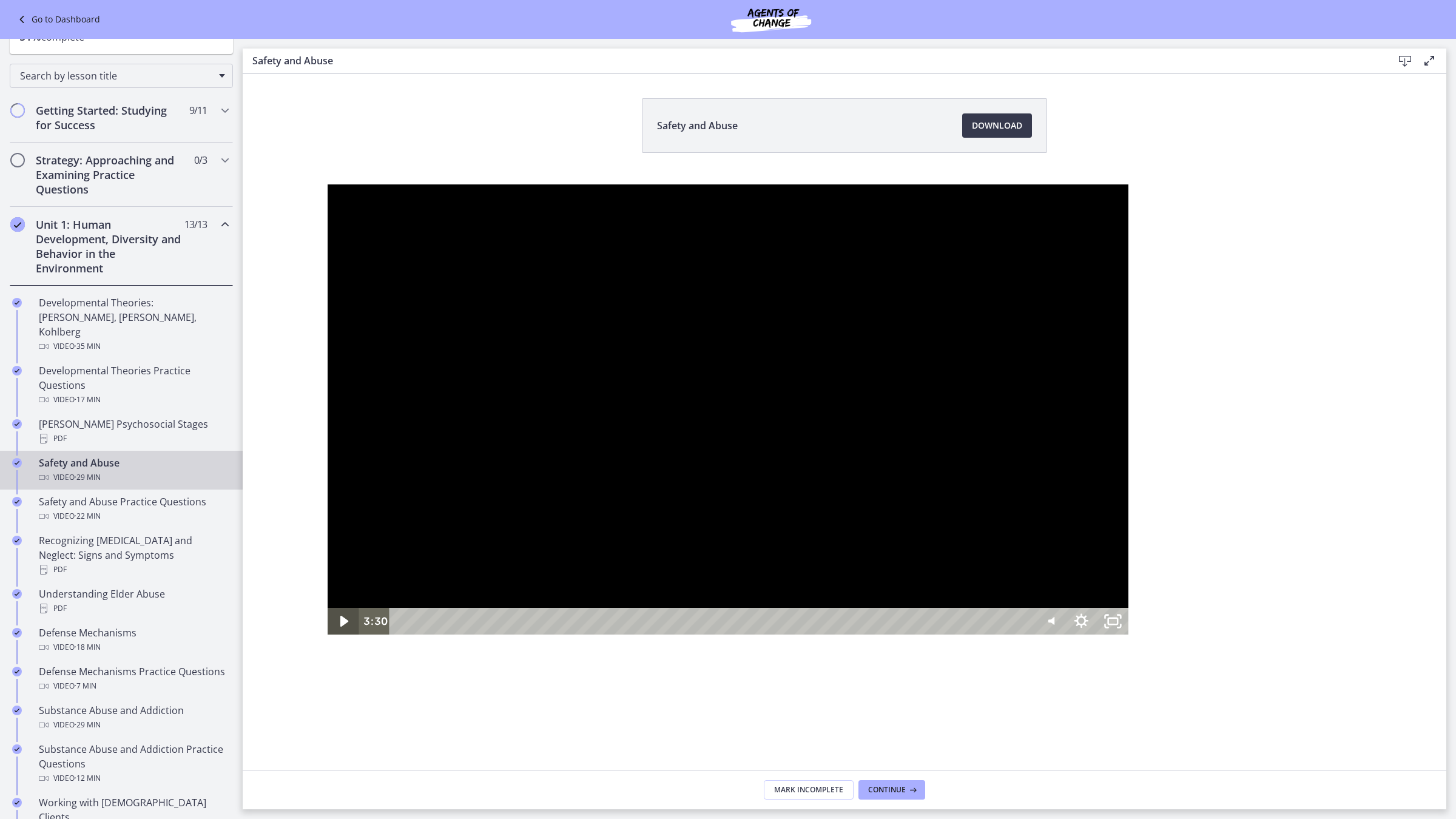
click at [328, 552] on icon "Play Video" at bounding box center [344, 621] width 32 height 27
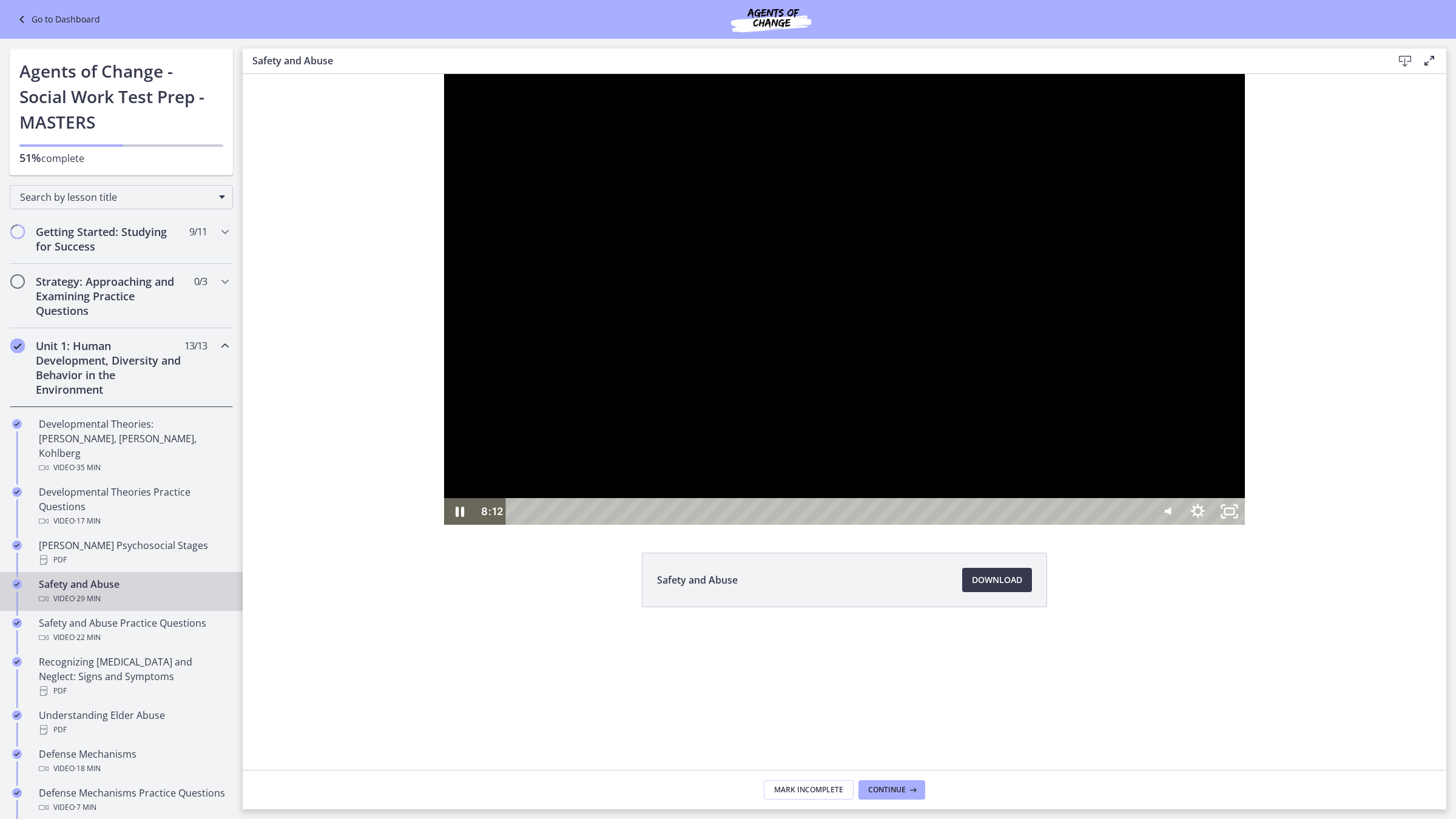
scroll to position [121, 0]
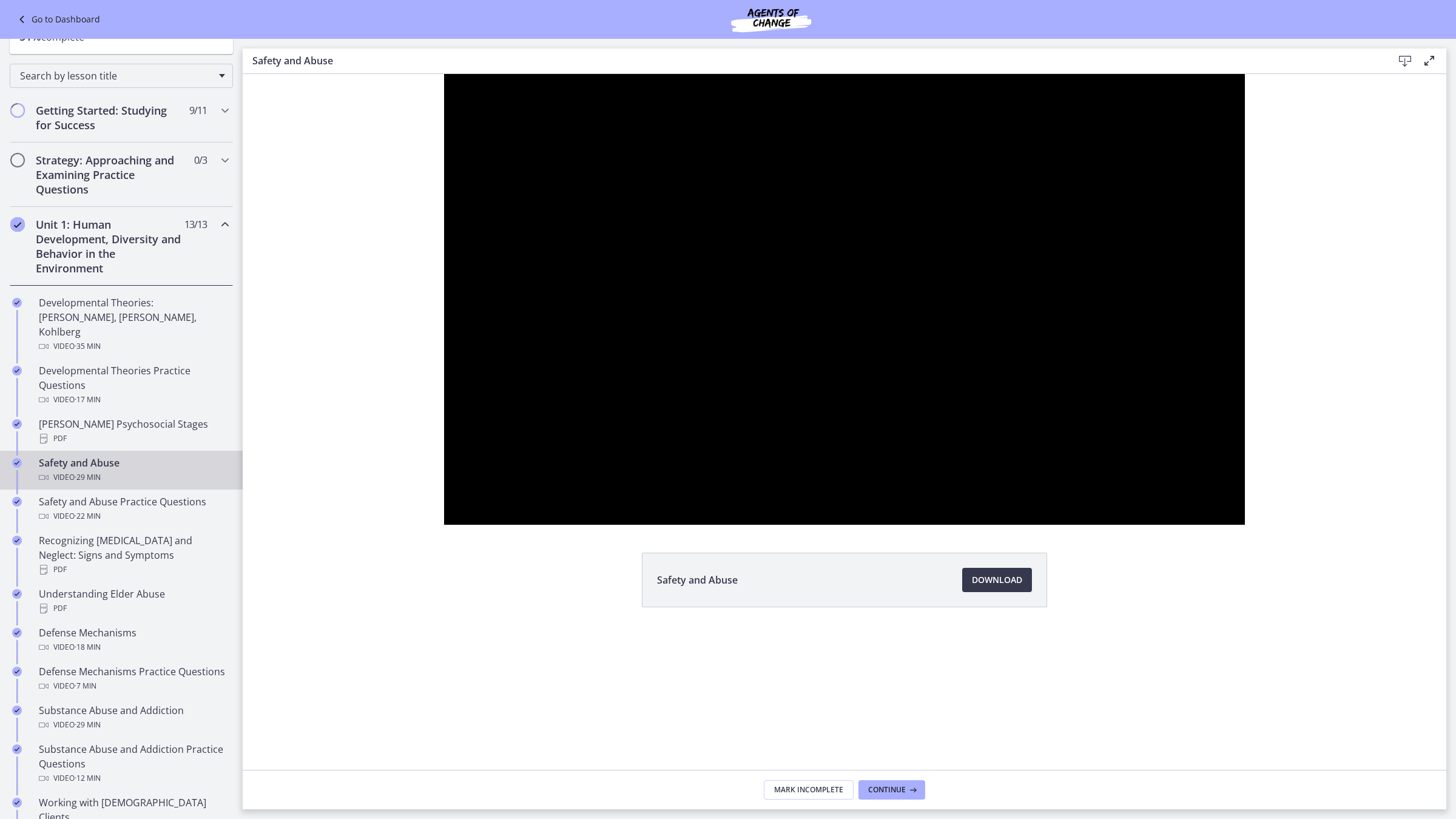
click at [444, 525] on div at bounding box center [845, 299] width 801 height 450
drag, startPoint x: 243, startPoint y: 74, endPoint x: 245, endPoint y: 836, distance: 762.0
click at [444, 525] on div at bounding box center [845, 299] width 801 height 450
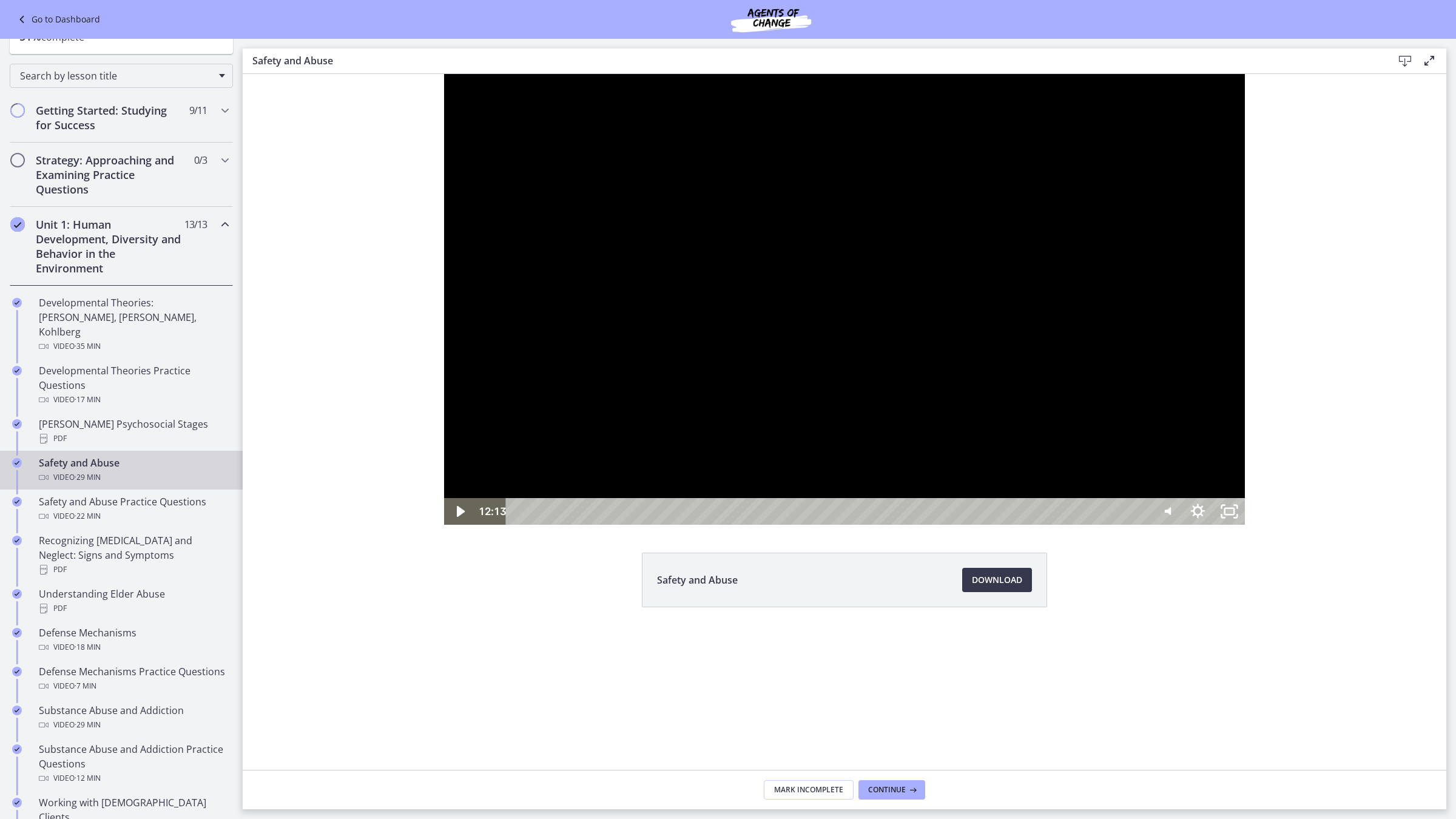
click at [1121, 525] on div at bounding box center [845, 299] width 801 height 450
click at [1247, 527] on icon "Unfullscreen" at bounding box center [1229, 511] width 37 height 32
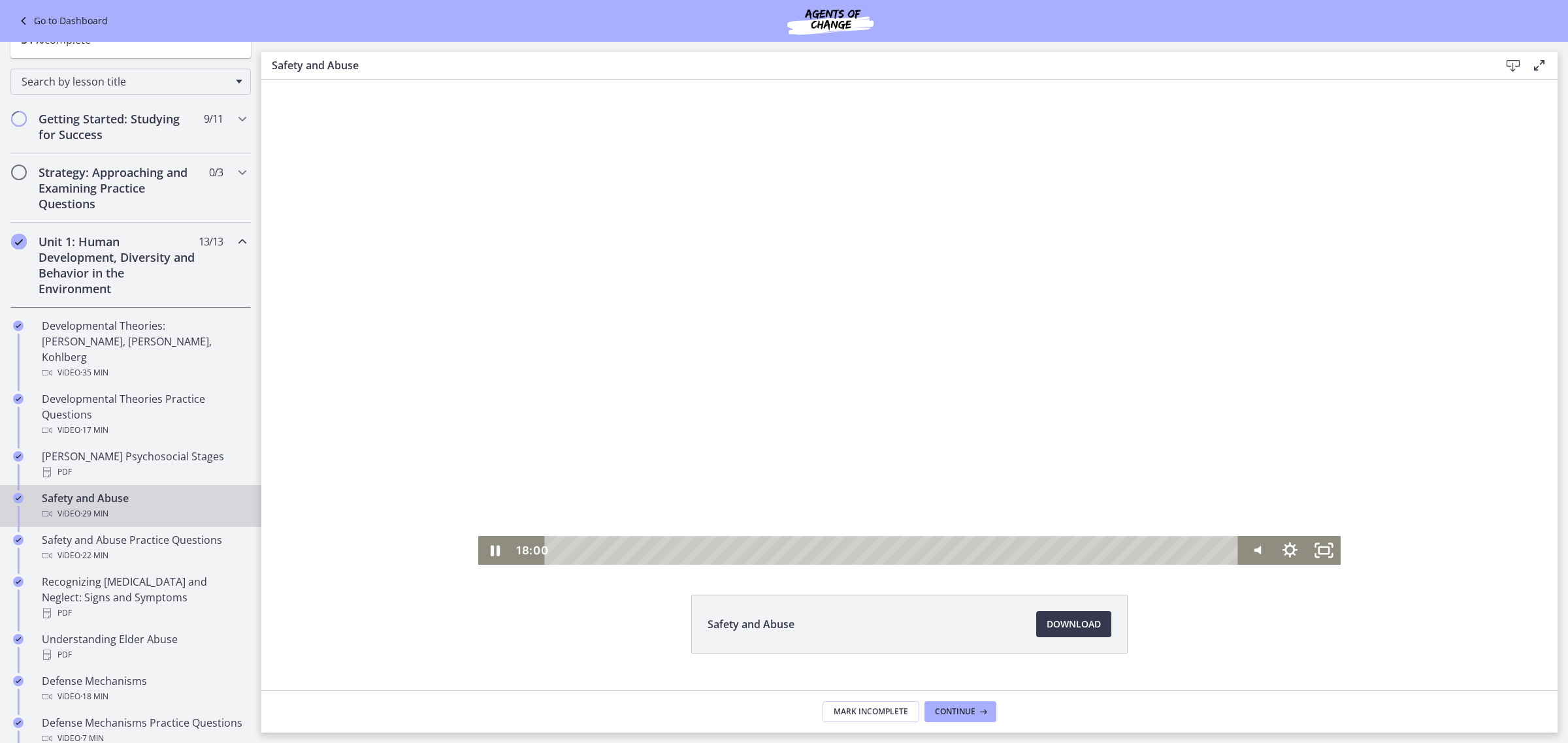
click at [1527, 242] on div "Click for sound @keyframes VOLUME_SMALL_WAVE_FLASH { 0% { opacity: 0; } 33% { o…" at bounding box center [909, 322] width 1296 height 485
click at [1321, 306] on div at bounding box center [910, 322] width 863 height 485
click at [1311, 545] on icon "Fullscreen" at bounding box center [1323, 551] width 34 height 29
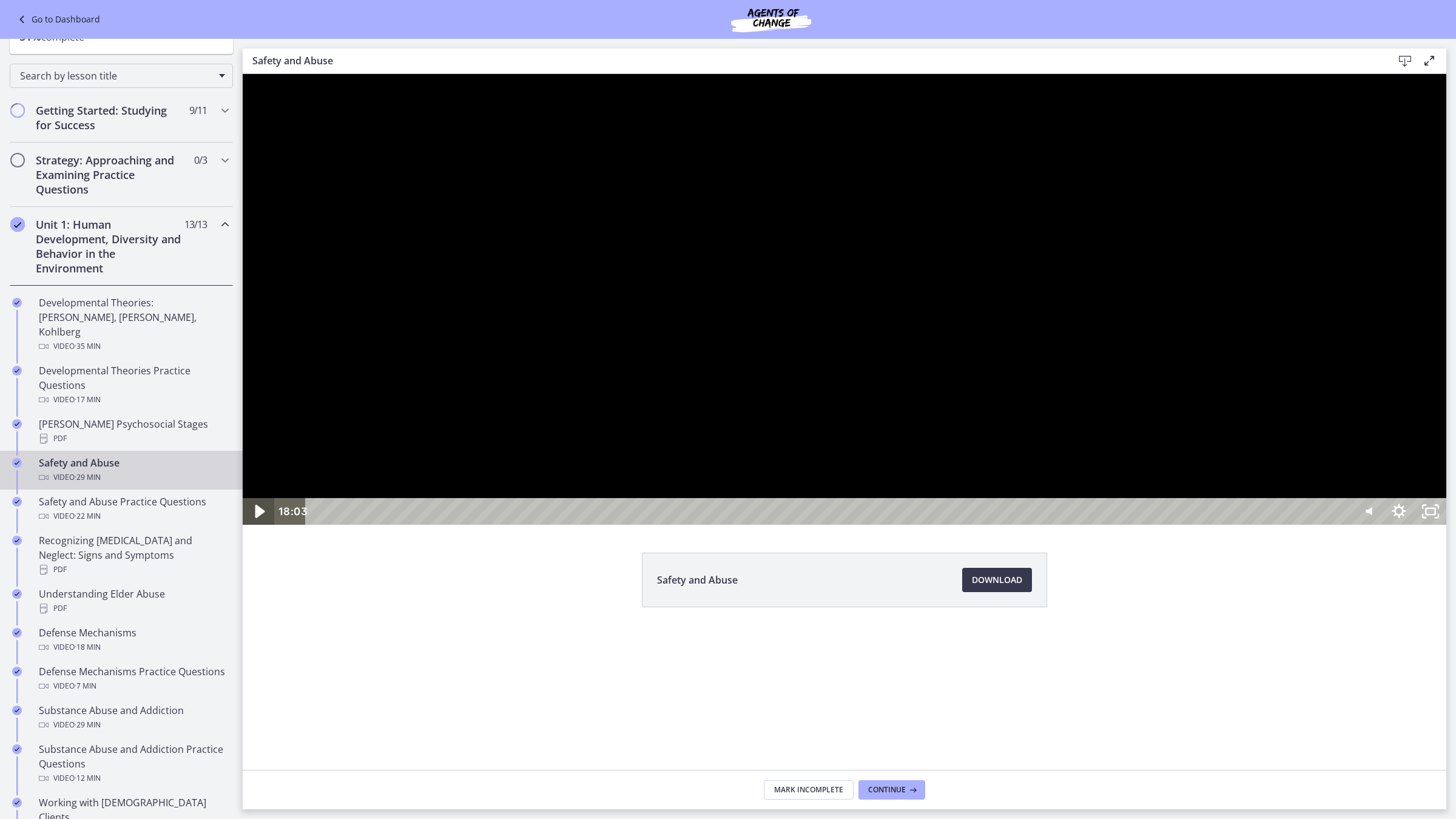
click at [259, 518] on icon "Play Video" at bounding box center [260, 511] width 10 height 13
click at [262, 517] on icon "Pause" at bounding box center [259, 511] width 8 height 10
click at [260, 518] on icon "Play Video" at bounding box center [260, 511] width 10 height 13
click at [261, 518] on icon "Pause" at bounding box center [258, 512] width 10 height 12
click at [259, 517] on icon "Play Video" at bounding box center [258, 511] width 8 height 11
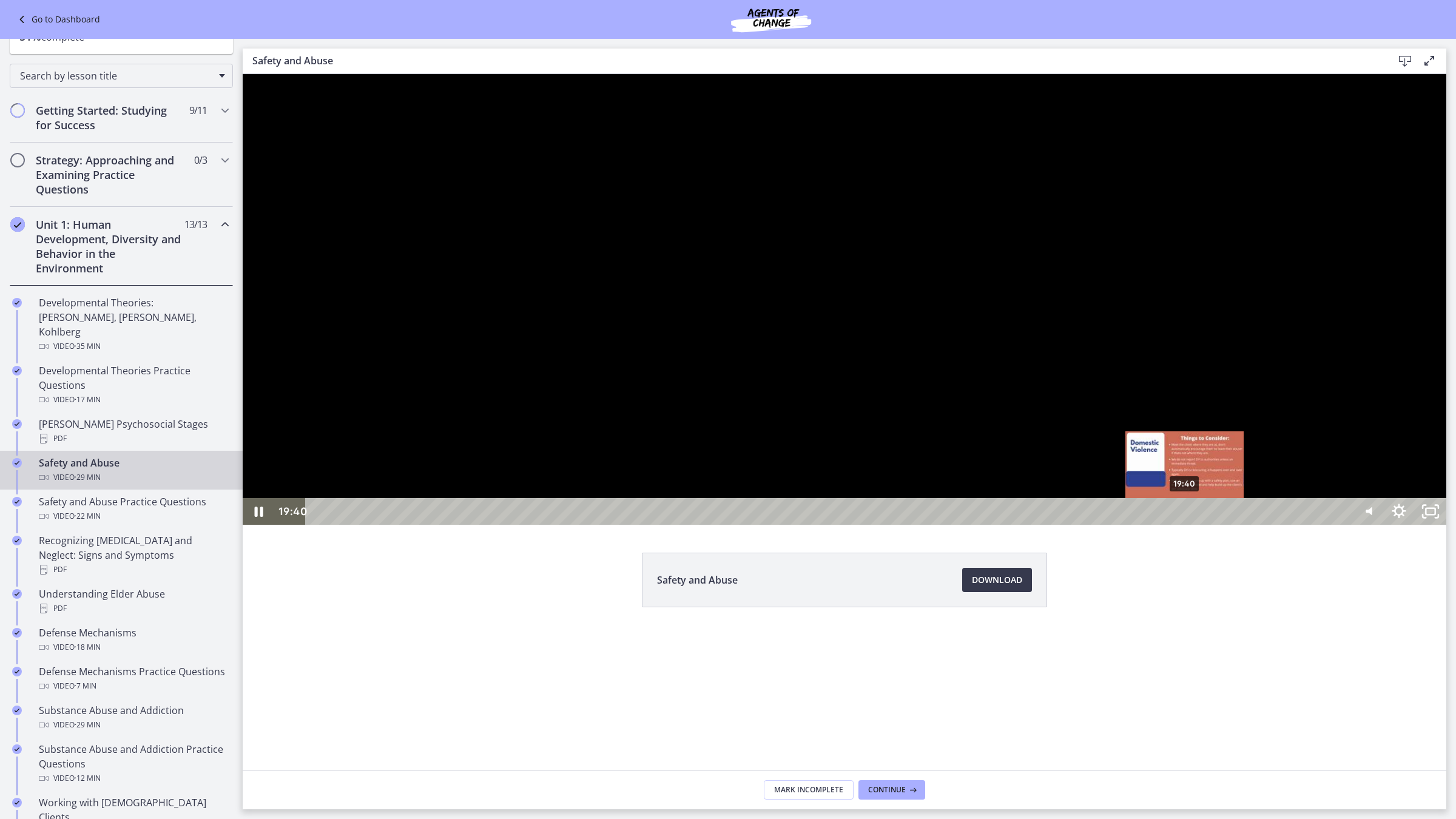
click at [1184, 525] on div "19:40" at bounding box center [830, 511] width 1027 height 27
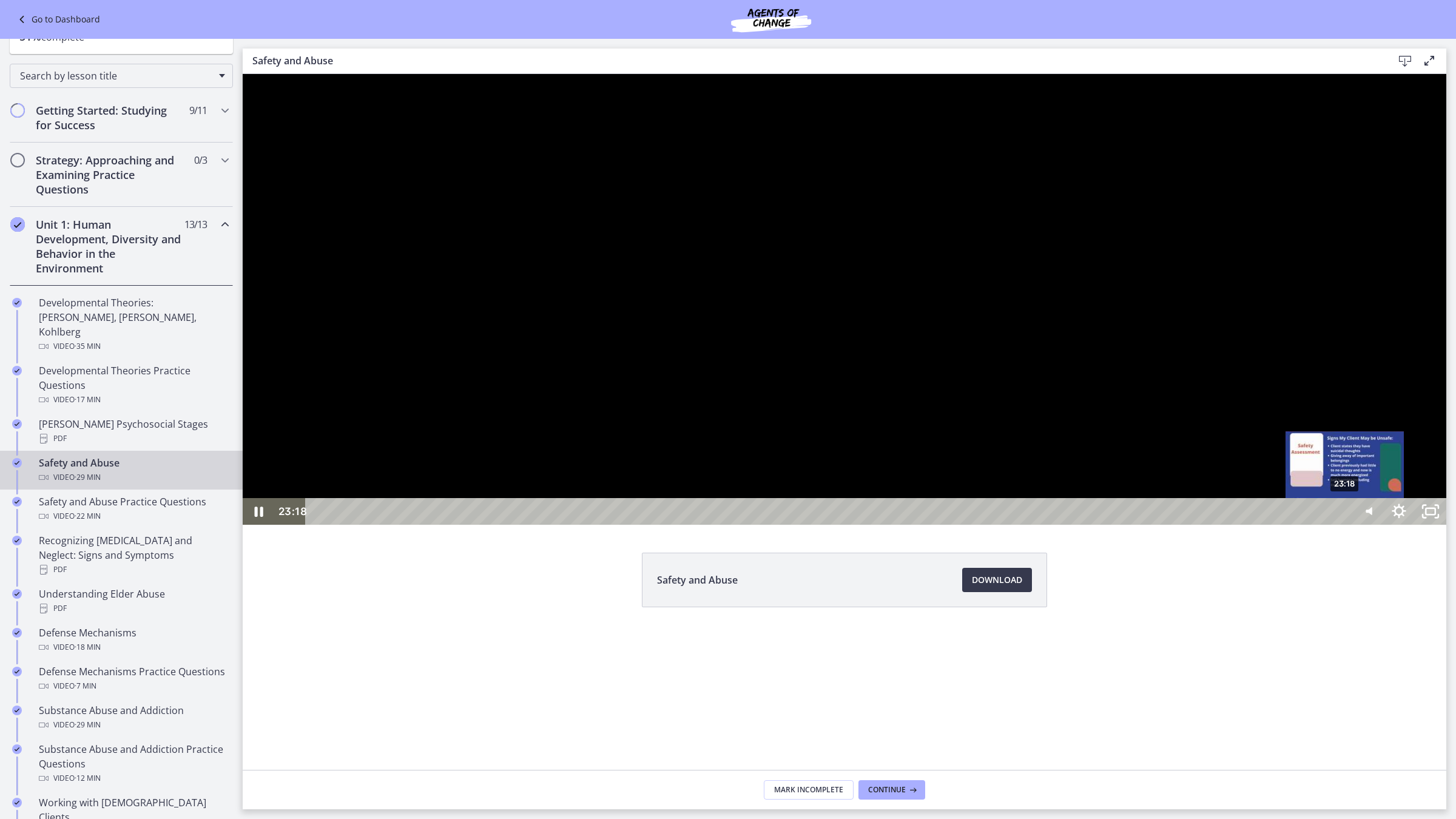
click at [1344, 525] on div "23:18" at bounding box center [830, 511] width 1027 height 27
click at [252, 527] on icon "Pause" at bounding box center [258, 511] width 37 height 32
click at [261, 525] on icon "Play Video" at bounding box center [260, 511] width 32 height 27
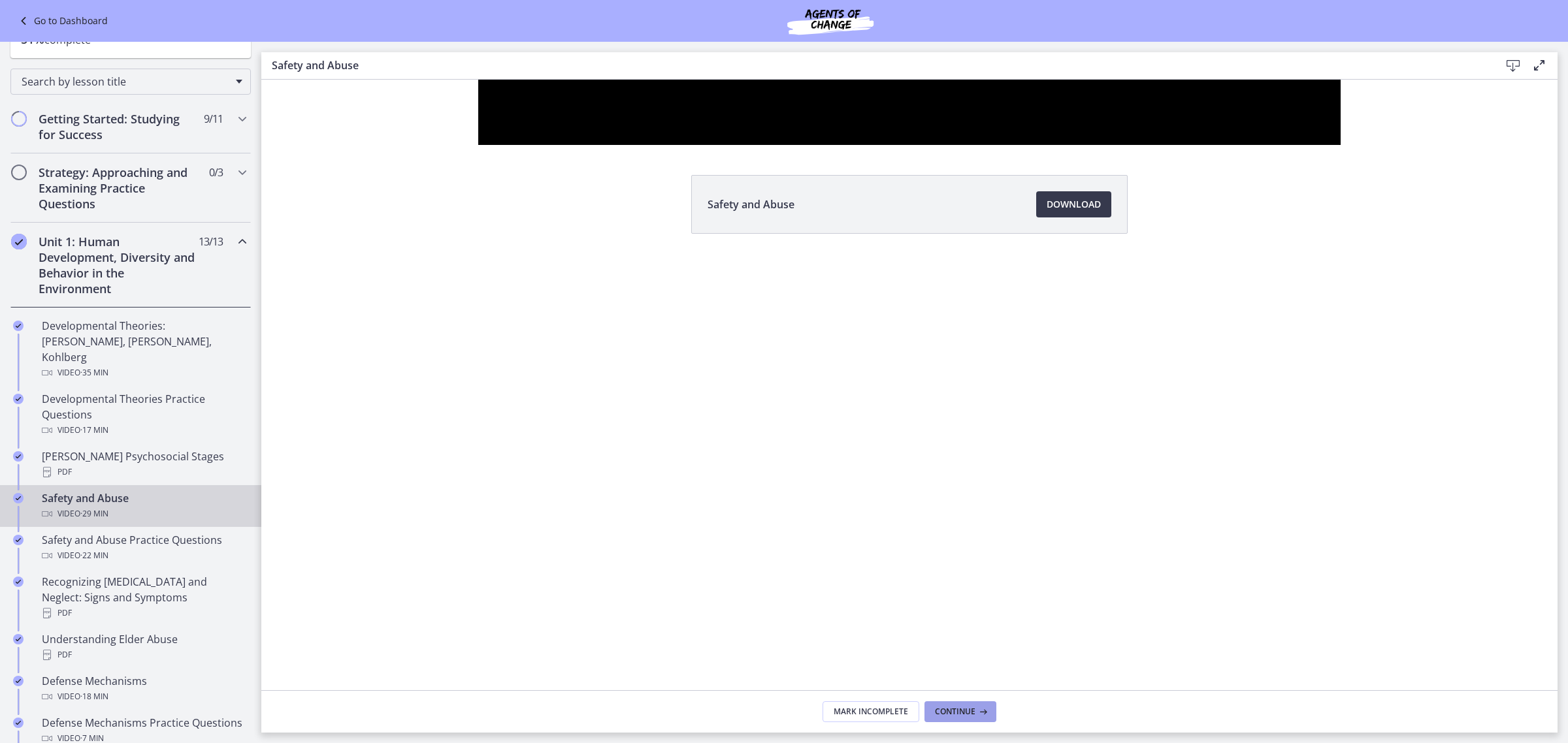
click at [970, 715] on span "Continue" at bounding box center [955, 712] width 40 height 10
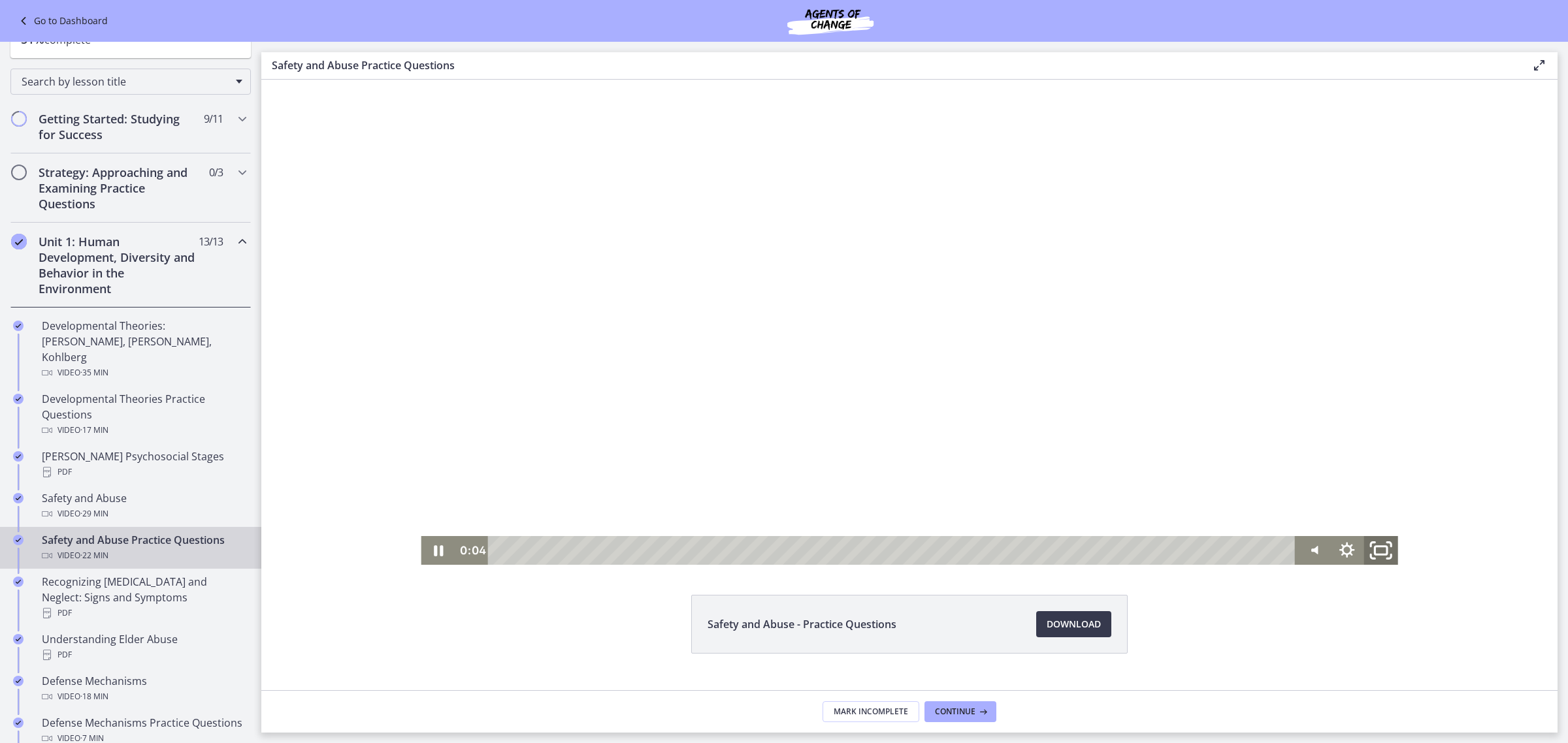
click at [1379, 554] on rect "Fullscreen" at bounding box center [1380, 551] width 13 height 8
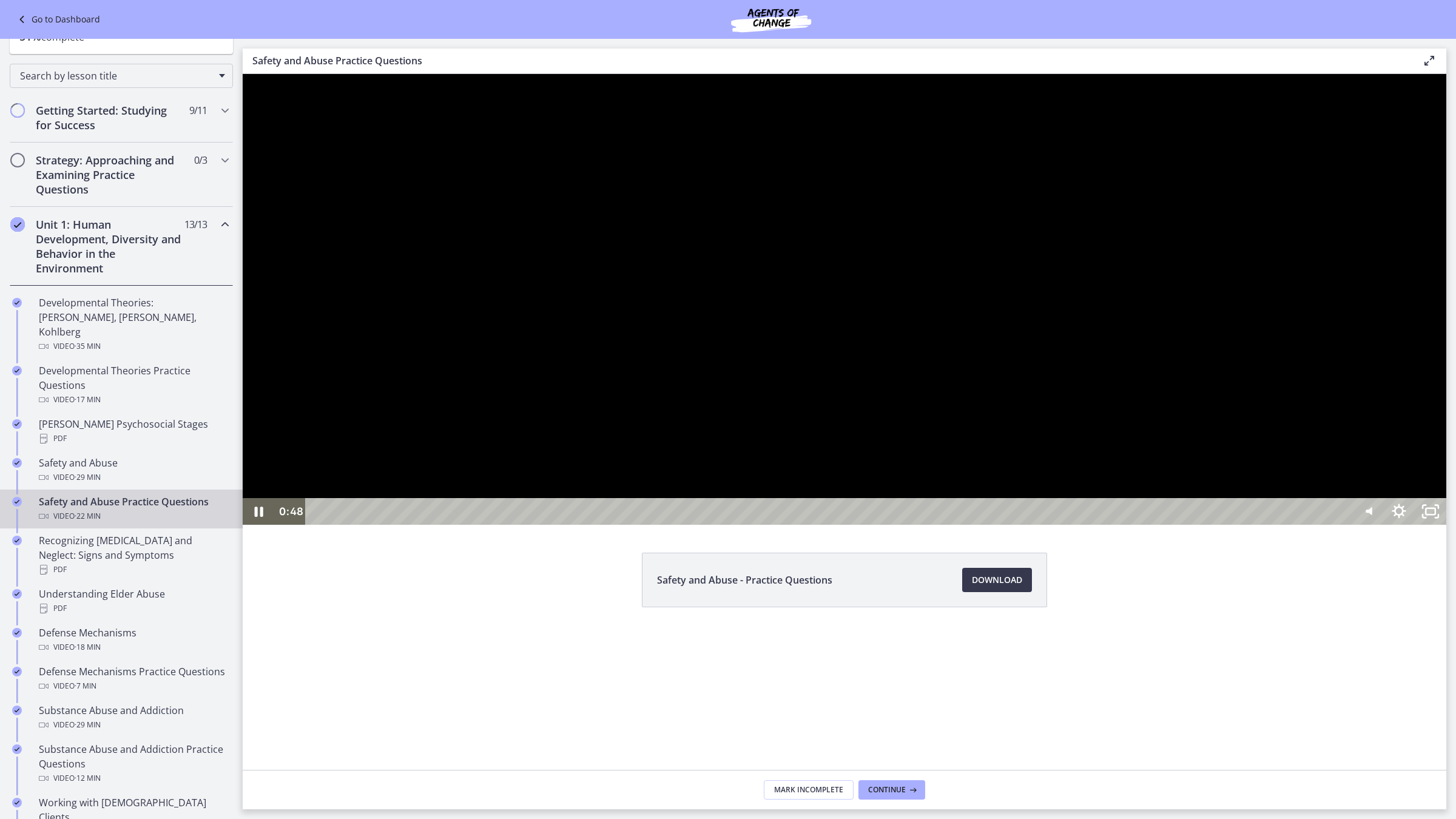
click at [452, 525] on div at bounding box center [844, 299] width 1203 height 450
click at [283, 525] on div "0:49 0:00" at bounding box center [813, 511] width 1077 height 27
click at [269, 525] on icon "Play Video" at bounding box center [260, 511] width 32 height 27
click at [364, 525] on div at bounding box center [844, 299] width 1203 height 450
